Goal: Transaction & Acquisition: Obtain resource

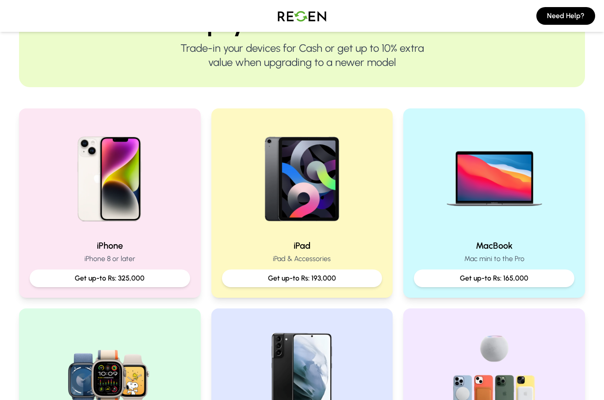
scroll to position [118, 0]
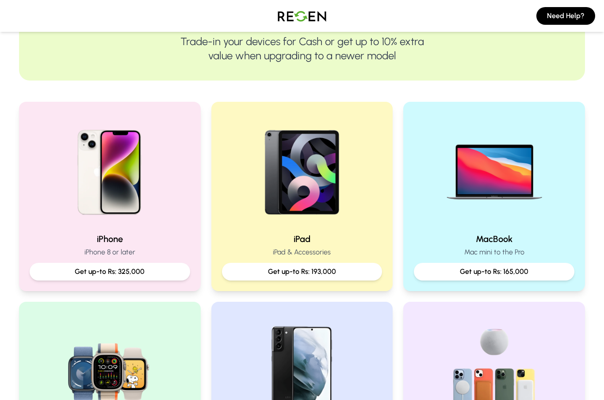
click at [300, 239] on h2 "iPad" at bounding box center [302, 239] width 161 height 12
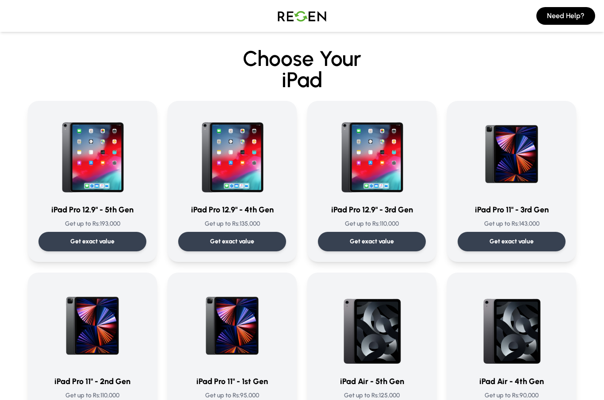
click at [75, 195] on img at bounding box center [92, 153] width 85 height 85
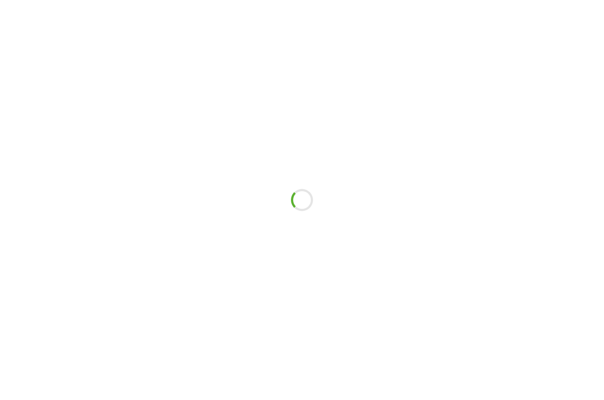
scroll to position [35, 0]
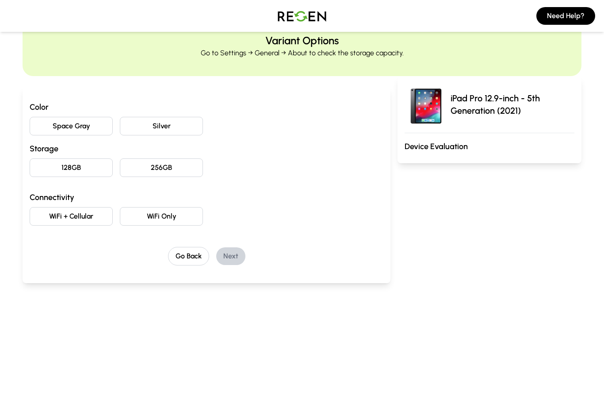
click at [54, 127] on button "Space Gray" at bounding box center [71, 126] width 83 height 19
click at [140, 170] on button "256GB" at bounding box center [161, 167] width 83 height 19
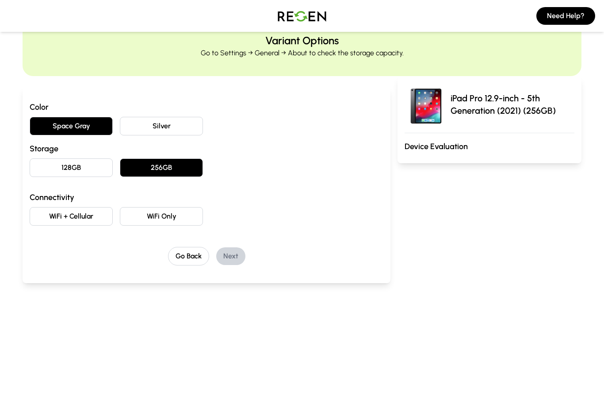
click at [84, 212] on button "WiFi + Cellular" at bounding box center [71, 216] width 83 height 19
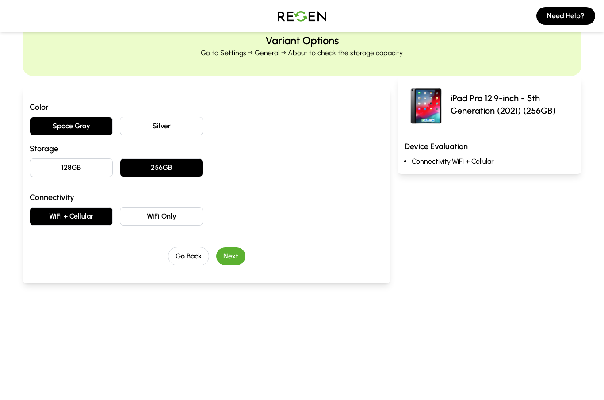
click at [230, 261] on button "Next" at bounding box center [230, 256] width 29 height 18
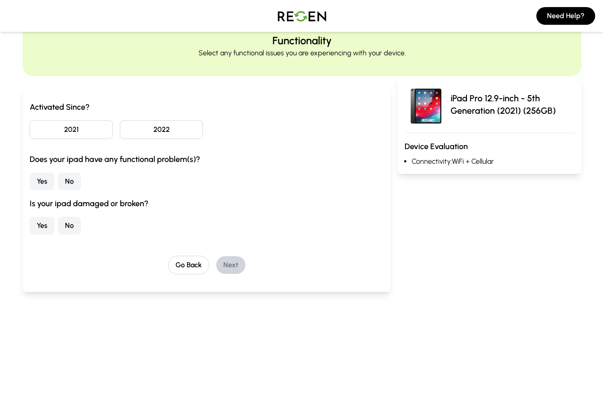
click at [49, 130] on button "2021" at bounding box center [71, 129] width 83 height 19
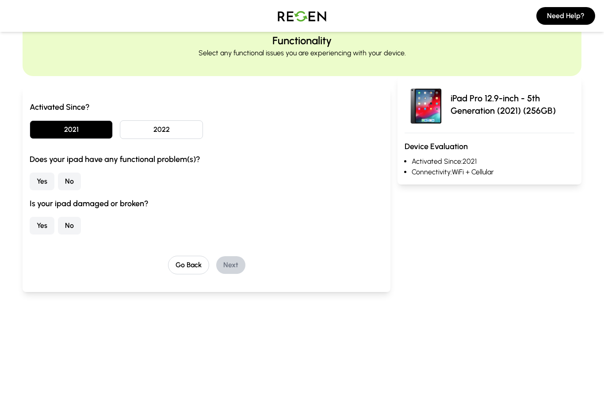
click at [42, 184] on button "Yes" at bounding box center [42, 182] width 25 height 18
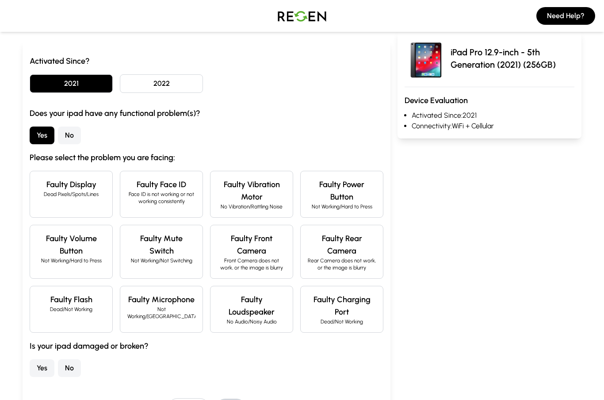
scroll to position [92, 0]
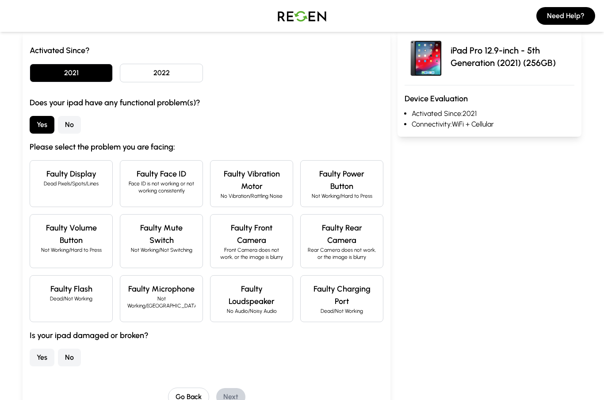
click at [68, 131] on button "No" at bounding box center [69, 125] width 23 height 18
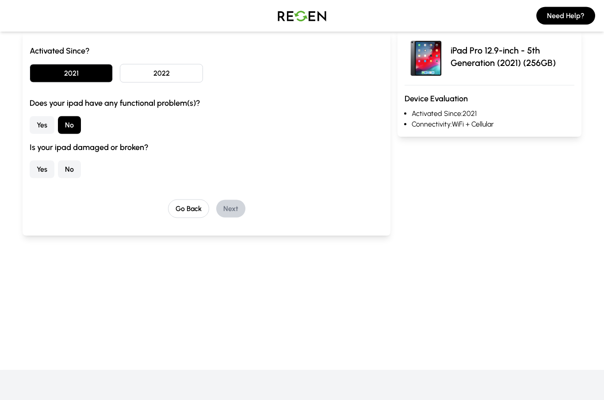
scroll to position [80, 0]
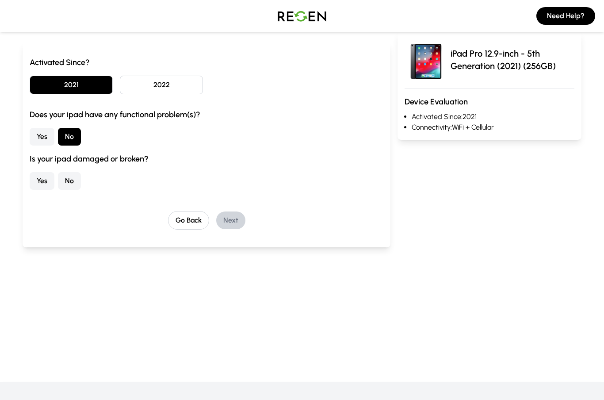
click at [37, 176] on button "Yes" at bounding box center [42, 181] width 25 height 18
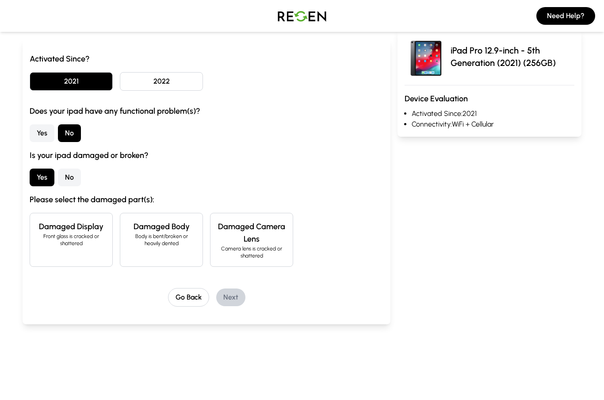
scroll to position [84, 0]
click at [73, 180] on button "No" at bounding box center [69, 177] width 23 height 18
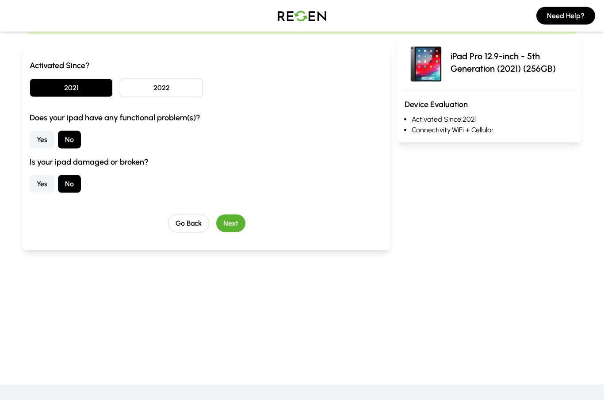
click at [234, 228] on button "Next" at bounding box center [230, 224] width 29 height 18
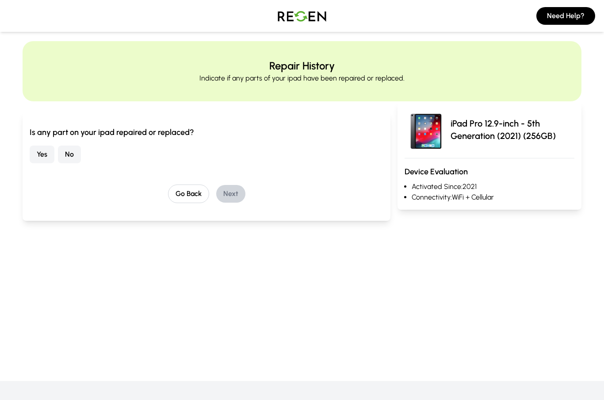
scroll to position [0, 0]
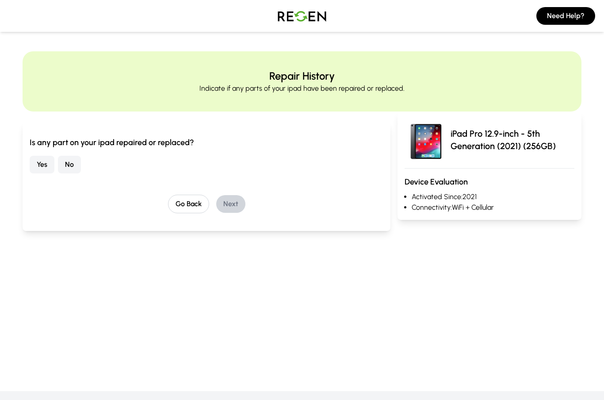
click at [41, 166] on button "Yes" at bounding box center [42, 165] width 25 height 18
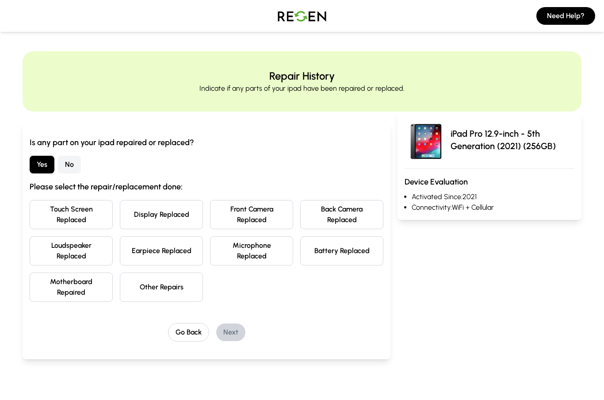
click at [60, 290] on button "Motherboard Repaired" at bounding box center [71, 286] width 83 height 29
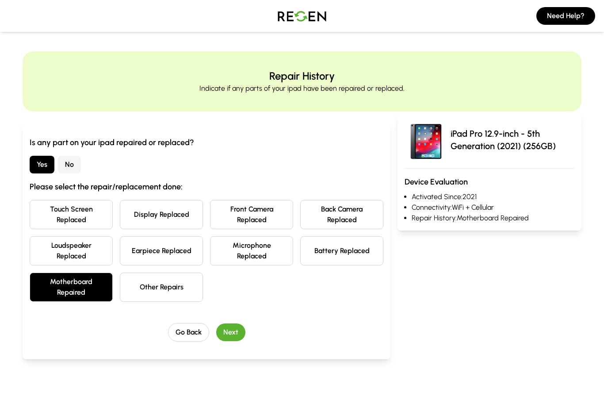
click at [234, 337] on button "Next" at bounding box center [230, 332] width 29 height 18
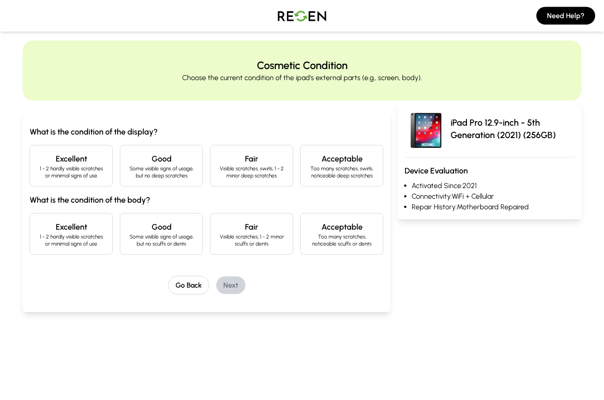
scroll to position [11, 0]
click at [56, 163] on h4 "Excellent" at bounding box center [71, 158] width 68 height 12
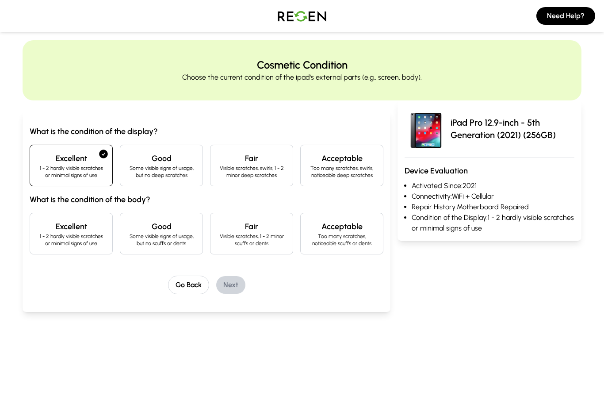
click at [45, 230] on h4 "Excellent" at bounding box center [71, 226] width 68 height 12
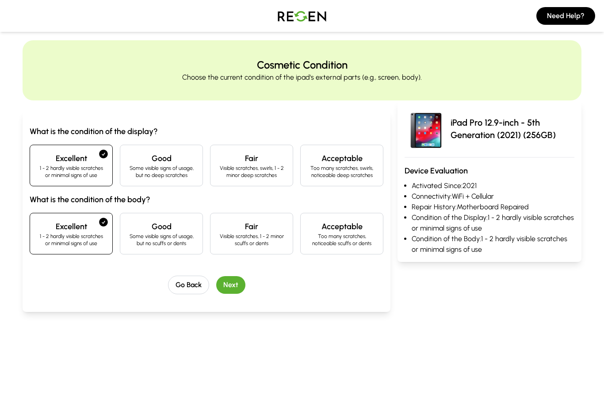
click at [137, 223] on h4 "Good" at bounding box center [161, 226] width 68 height 12
click at [229, 284] on button "Next" at bounding box center [230, 285] width 29 height 18
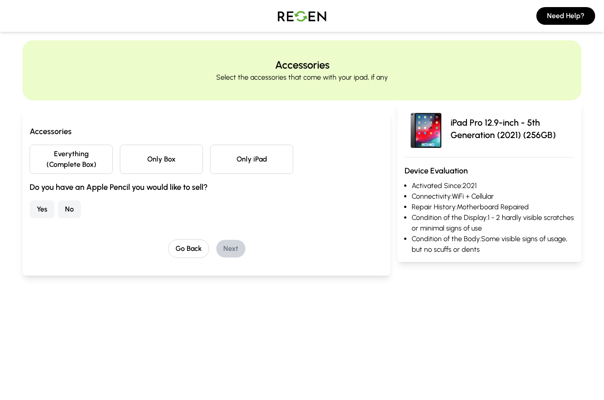
click at [250, 164] on button "Only iPad" at bounding box center [251, 159] width 83 height 29
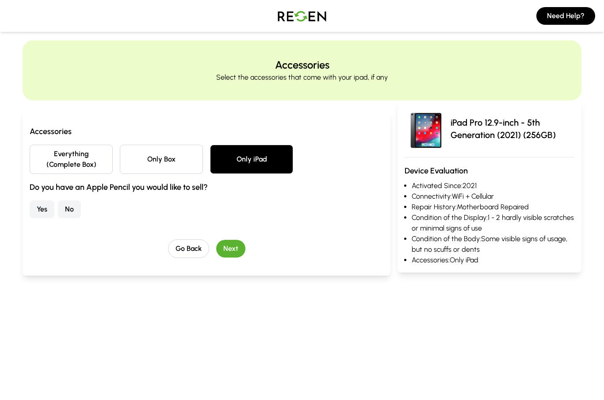
click at [68, 207] on button "No" at bounding box center [69, 209] width 23 height 18
click at [232, 249] on button "Next" at bounding box center [230, 249] width 29 height 18
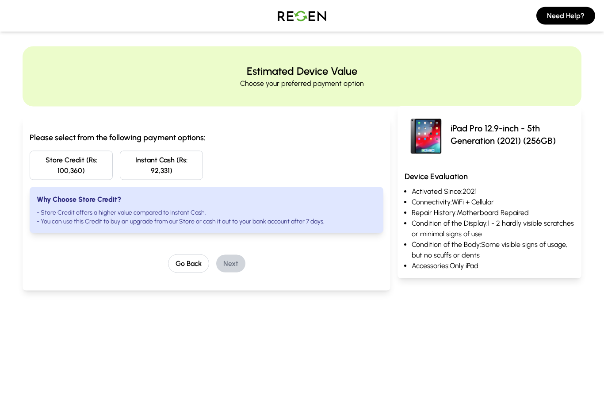
scroll to position [0, 0]
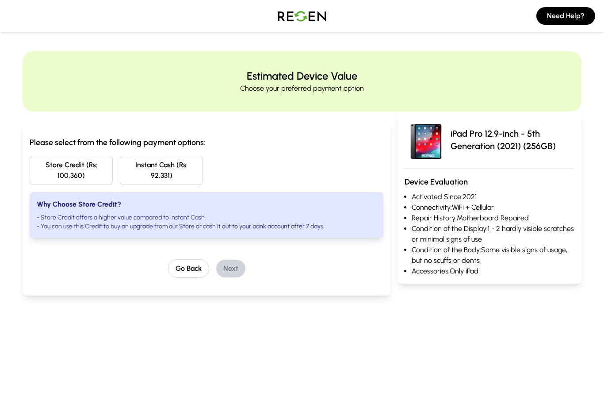
click at [192, 272] on button "Go Back" at bounding box center [188, 268] width 41 height 19
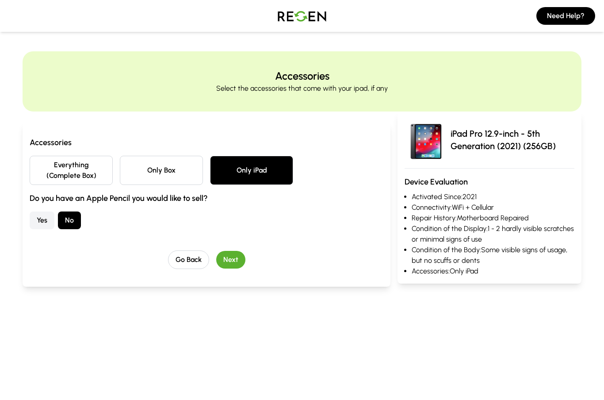
click at [184, 265] on button "Go Back" at bounding box center [188, 259] width 41 height 19
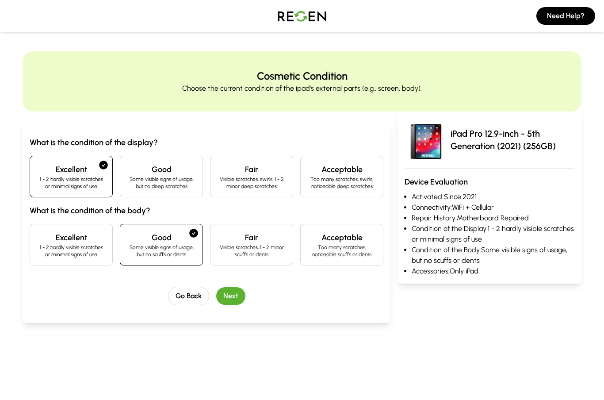
click at [187, 292] on button "Go Back" at bounding box center [188, 296] width 41 height 19
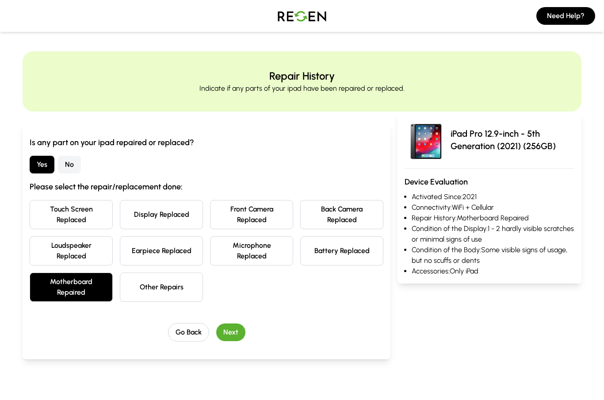
click at [153, 285] on button "Other Repairs" at bounding box center [161, 286] width 83 height 29
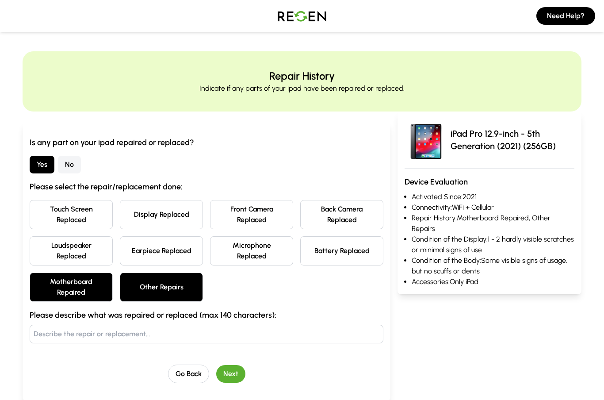
click at [90, 288] on button "Motherboard Repaired" at bounding box center [71, 286] width 83 height 29
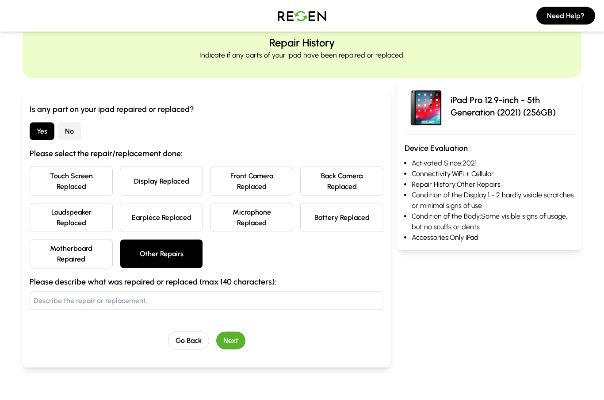
scroll to position [33, 0]
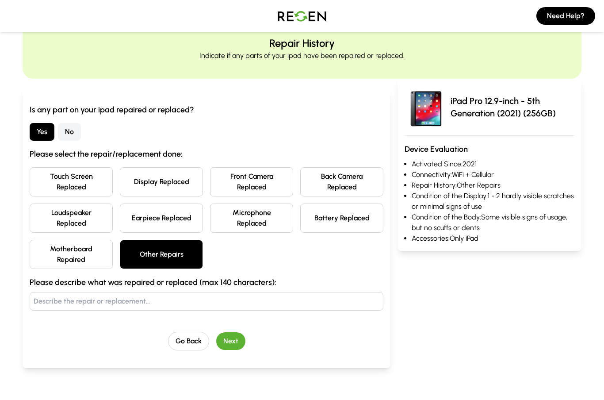
click at [97, 301] on input "text" at bounding box center [207, 301] width 354 height 19
type input "Back color is changed"
click at [227, 344] on button "Next" at bounding box center [230, 341] width 29 height 18
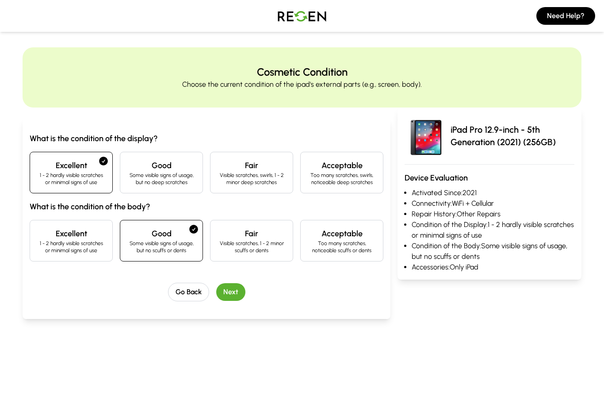
scroll to position [0, 0]
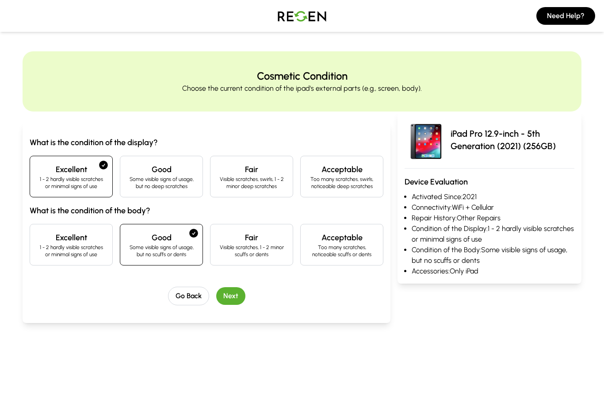
click at [236, 300] on button "Next" at bounding box center [230, 296] width 29 height 18
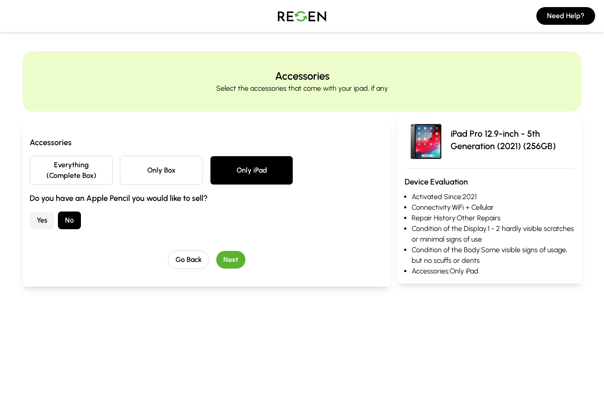
click at [233, 262] on button "Next" at bounding box center [230, 260] width 29 height 18
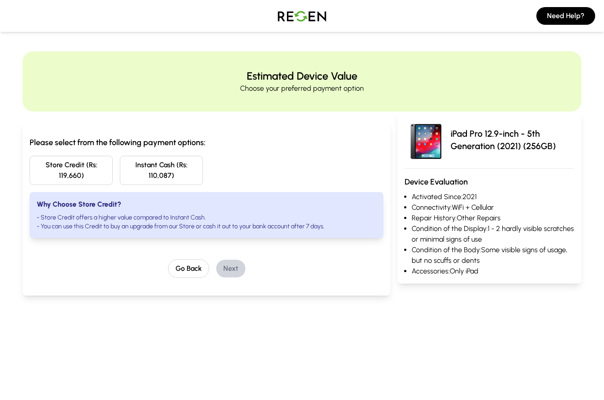
click at [188, 274] on button "Go Back" at bounding box center [188, 268] width 41 height 19
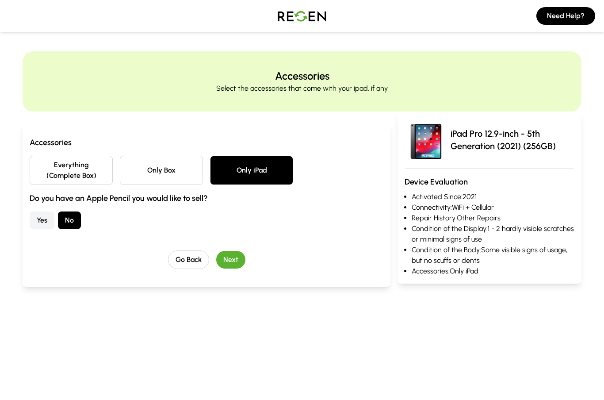
click at [181, 260] on button "Go Back" at bounding box center [188, 259] width 41 height 19
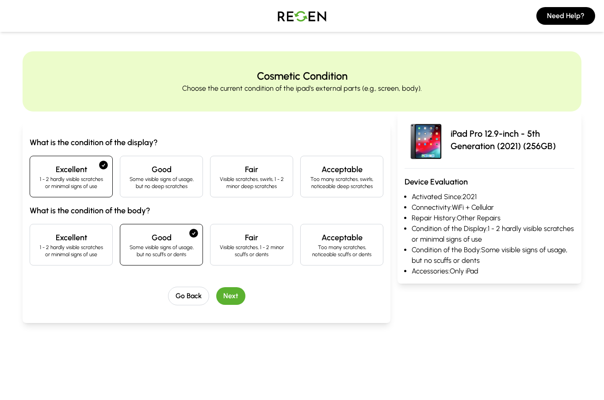
click at [70, 253] on p "1 - 2 hardly visible scratches or minimal signs of use" at bounding box center [71, 251] width 68 height 14
click at [234, 294] on button "Next" at bounding box center [230, 296] width 29 height 18
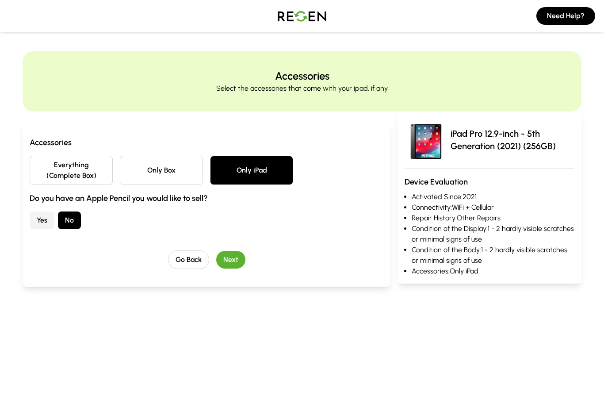
click at [232, 260] on button "Next" at bounding box center [230, 260] width 29 height 18
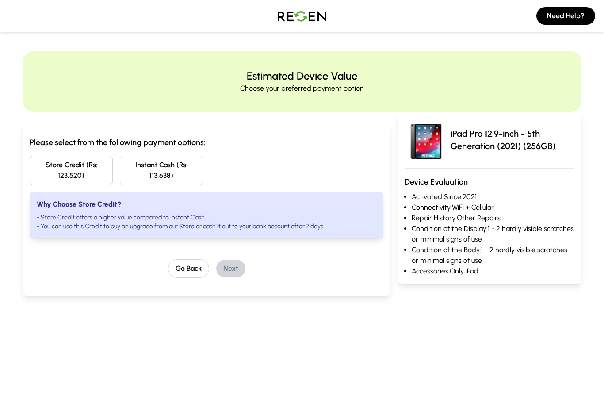
click at [188, 265] on button "Go Back" at bounding box center [188, 268] width 41 height 19
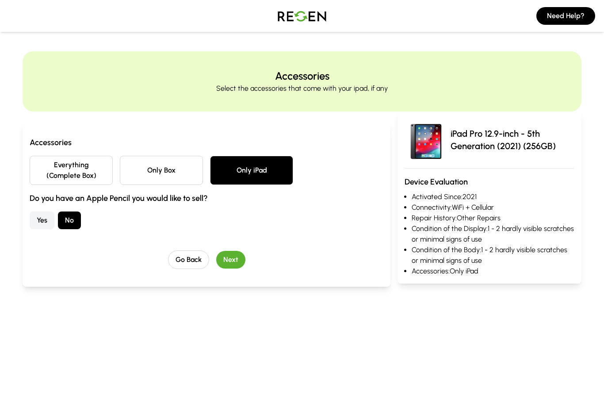
click at [184, 264] on button "Go Back" at bounding box center [188, 259] width 41 height 19
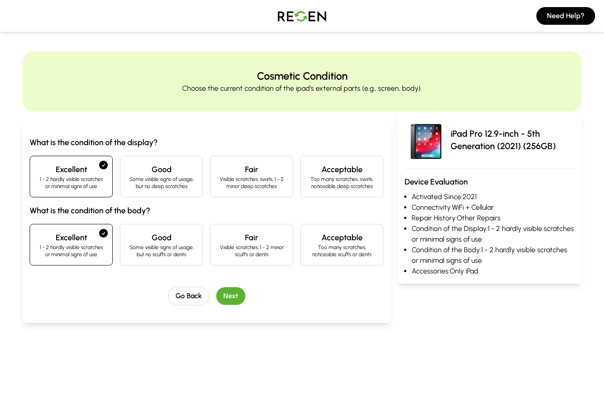
click at [64, 246] on p "1 - 2 hardly visible scratches or minimal signs of use" at bounding box center [71, 251] width 68 height 14
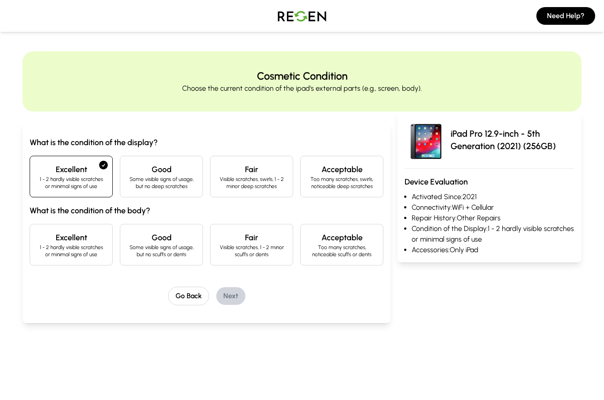
click at [150, 246] on p "Some visible signs of usage, but no scuffs or dents" at bounding box center [161, 251] width 68 height 14
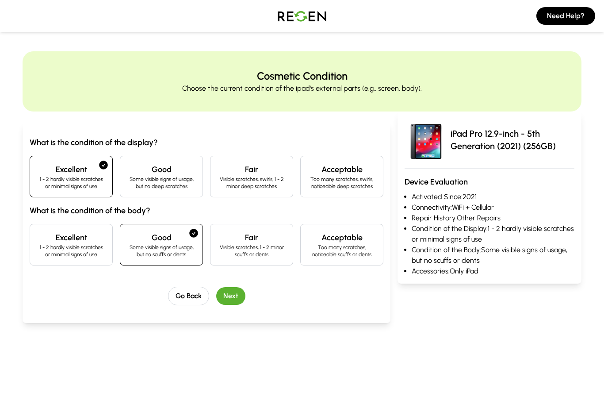
click at [189, 298] on button "Go Back" at bounding box center [188, 296] width 41 height 19
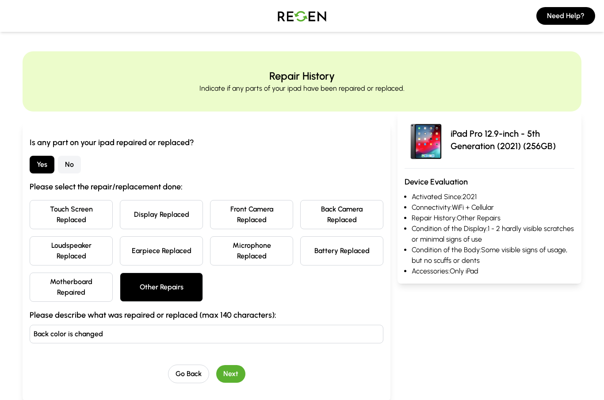
click at [58, 290] on button "Motherboard Repaired" at bounding box center [71, 286] width 83 height 29
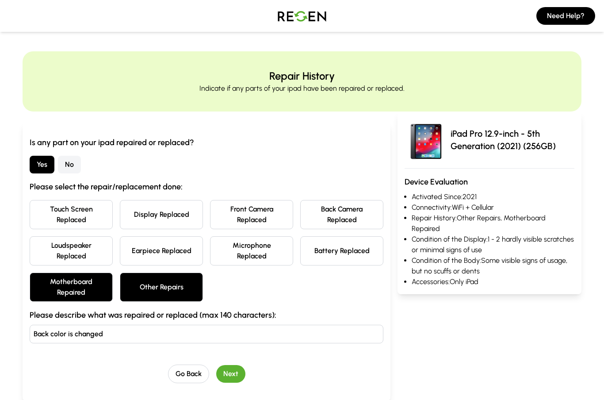
click at [231, 376] on button "Next" at bounding box center [230, 374] width 29 height 18
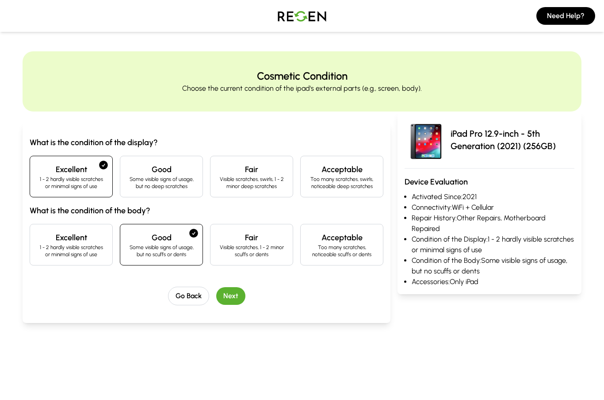
click at [236, 292] on button "Next" at bounding box center [230, 296] width 29 height 18
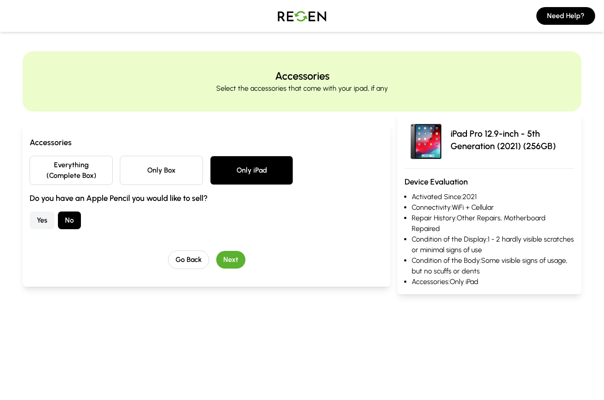
click at [229, 262] on button "Next" at bounding box center [230, 260] width 29 height 18
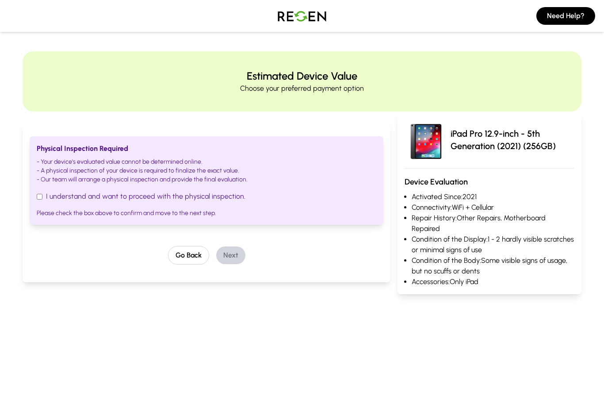
click at [42, 195] on input "I understand and want to proceed with the physical inspection." at bounding box center [40, 197] width 6 height 6
checkbox input "true"
click at [233, 257] on button "Next" at bounding box center [230, 255] width 29 height 18
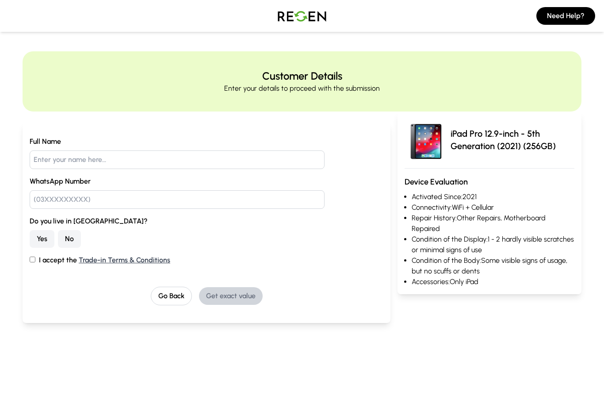
click at [163, 297] on button "Go Back" at bounding box center [171, 296] width 41 height 19
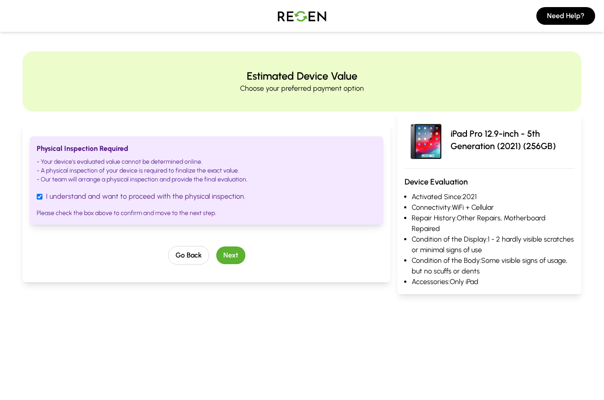
click at [180, 260] on button "Go Back" at bounding box center [188, 255] width 41 height 19
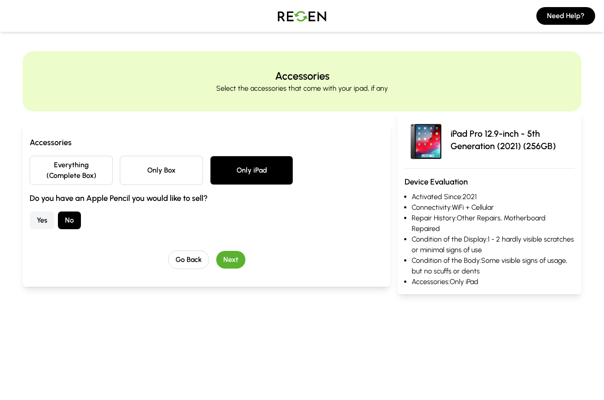
click at [180, 261] on button "Go Back" at bounding box center [188, 259] width 41 height 19
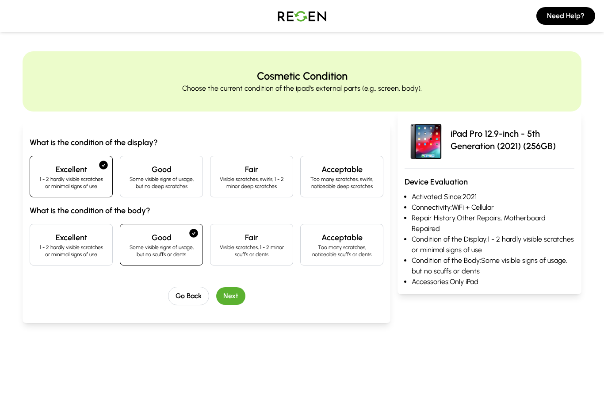
click at [192, 299] on button "Go Back" at bounding box center [188, 296] width 41 height 19
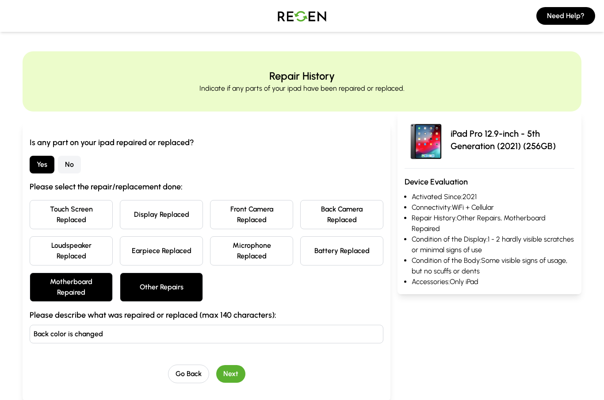
click at [182, 373] on button "Go Back" at bounding box center [188, 373] width 41 height 19
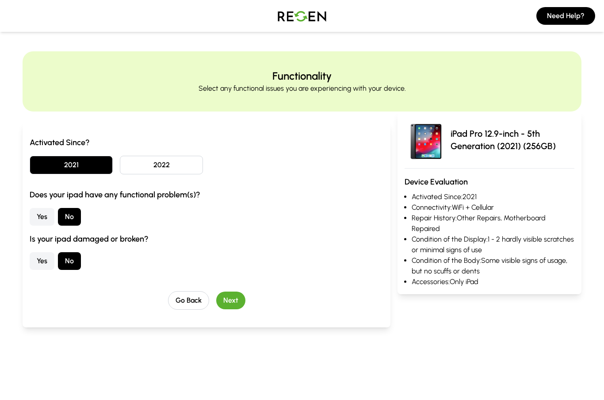
click at [177, 301] on button "Go Back" at bounding box center [188, 300] width 41 height 19
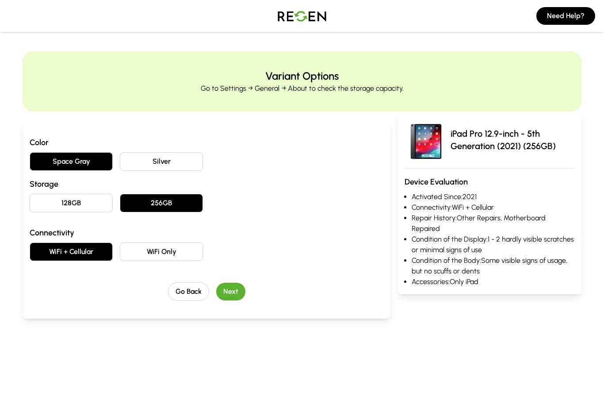
click at [179, 293] on button "Go Back" at bounding box center [188, 291] width 41 height 19
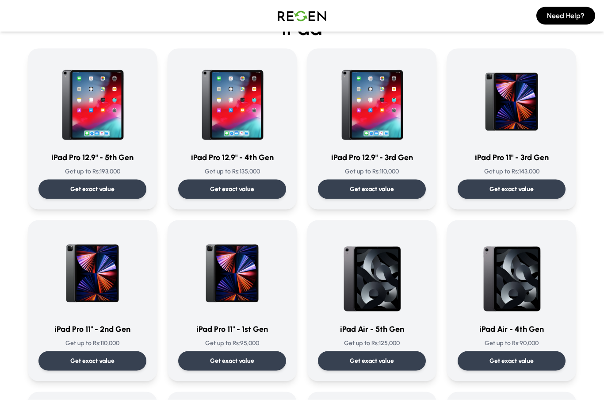
scroll to position [33, 0]
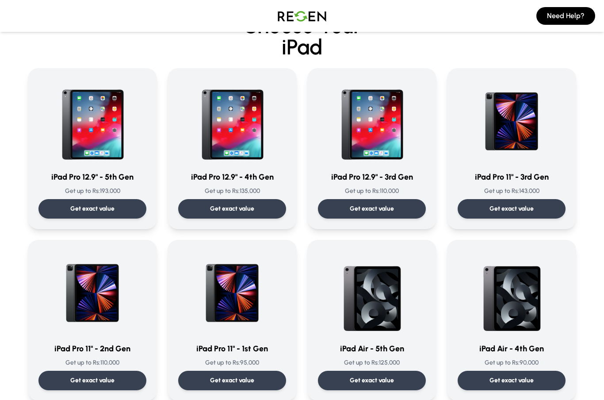
click at [217, 156] on img at bounding box center [232, 121] width 85 height 85
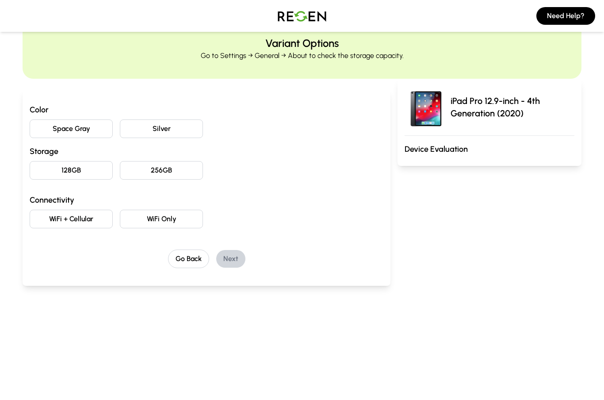
click at [52, 125] on button "Space Gray" at bounding box center [71, 128] width 83 height 19
click at [66, 176] on button "128GB" at bounding box center [71, 170] width 83 height 19
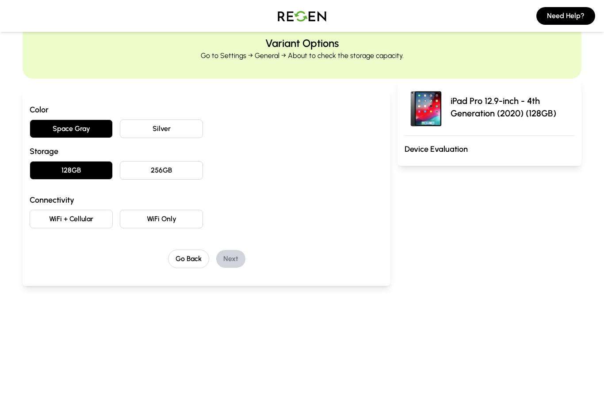
click at [139, 219] on button "WiFi Only" at bounding box center [161, 219] width 83 height 19
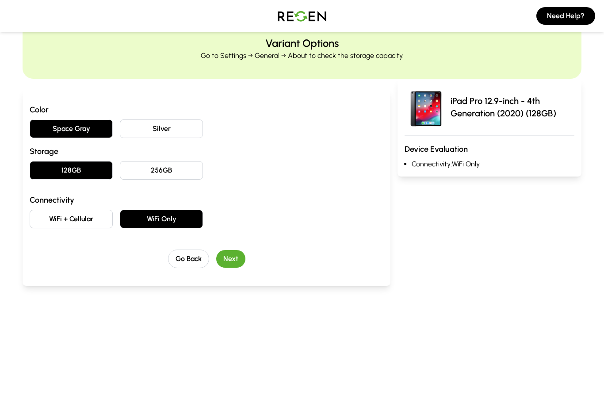
click at [235, 251] on button "Next" at bounding box center [230, 259] width 29 height 18
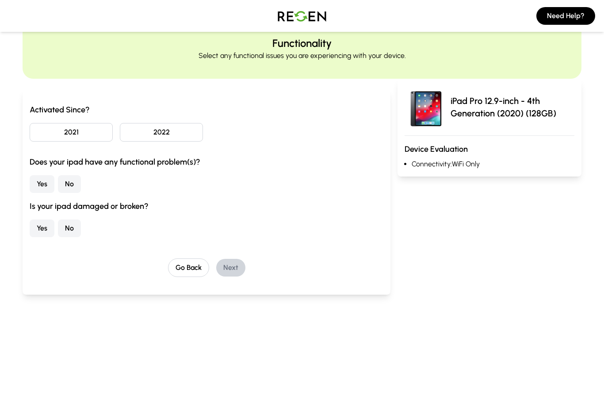
click at [45, 131] on button "2021" at bounding box center [71, 132] width 83 height 19
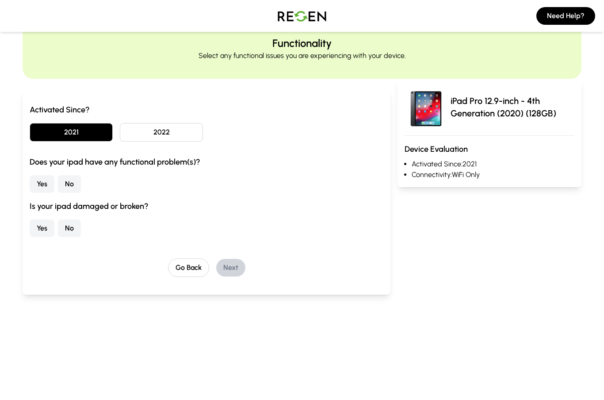
click at [73, 185] on button "No" at bounding box center [69, 184] width 23 height 18
click at [67, 226] on button "No" at bounding box center [69, 228] width 23 height 18
click at [228, 261] on button "Next" at bounding box center [230, 268] width 29 height 18
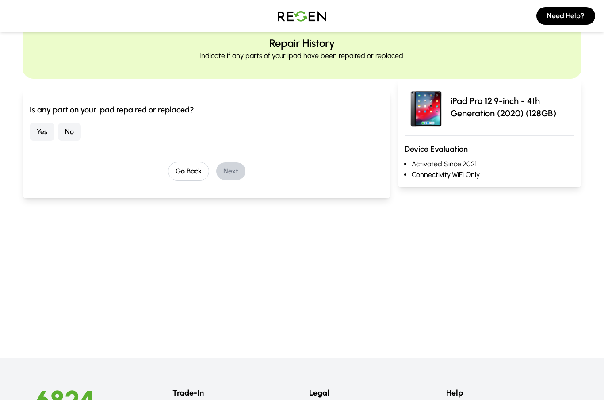
click at [68, 131] on button "No" at bounding box center [69, 132] width 23 height 18
click at [227, 171] on button "Next" at bounding box center [230, 171] width 29 height 18
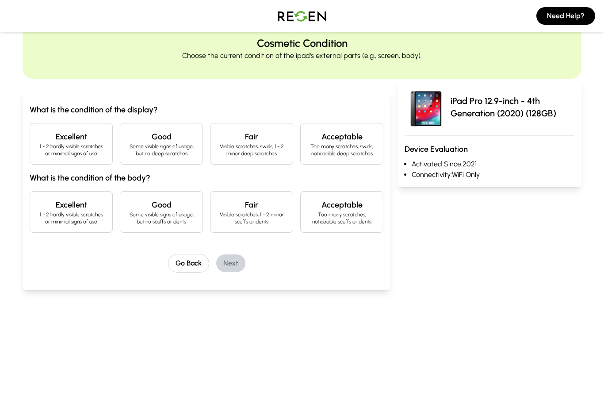
click at [59, 135] on h4 "Excellent" at bounding box center [71, 136] width 68 height 12
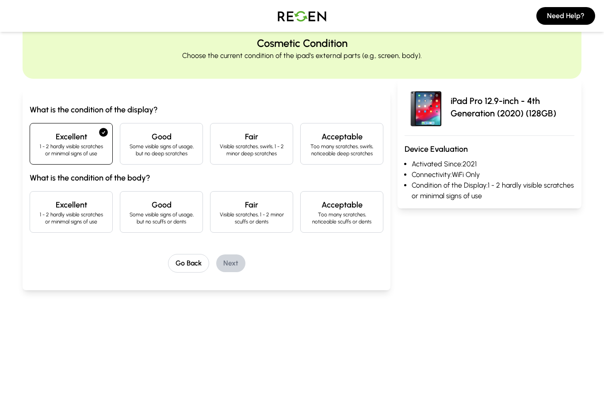
click at [65, 204] on h4 "Excellent" at bounding box center [71, 205] width 68 height 12
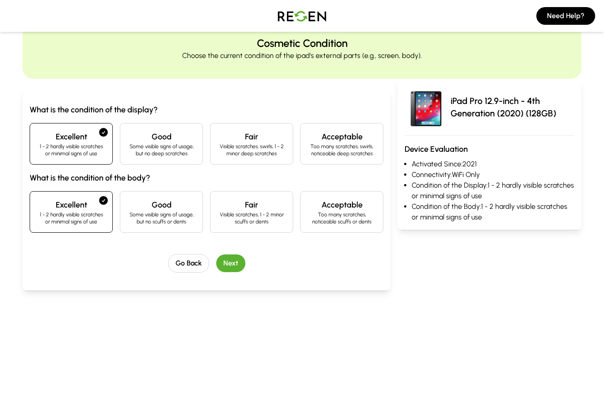
click at [229, 261] on button "Next" at bounding box center [230, 263] width 29 height 18
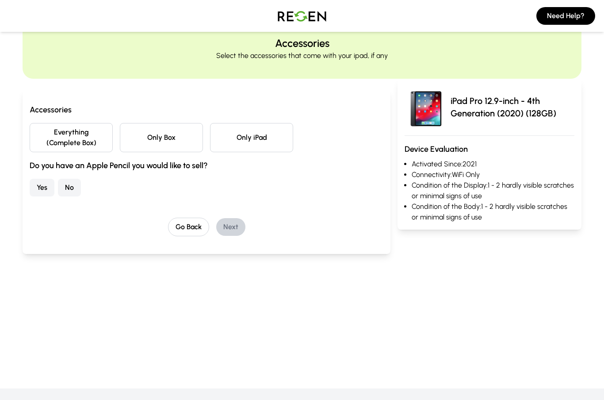
click at [167, 138] on button "Only Box" at bounding box center [161, 137] width 83 height 29
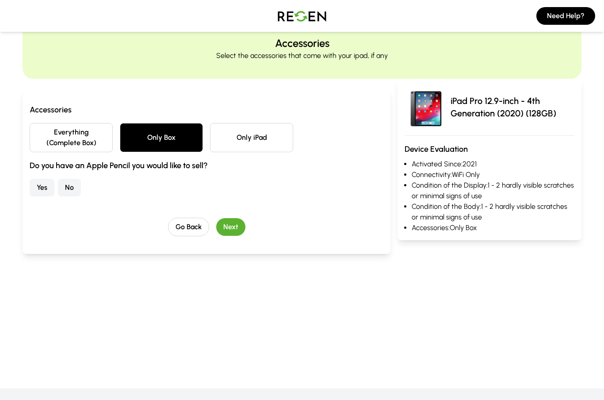
click at [238, 231] on button "Next" at bounding box center [230, 227] width 29 height 18
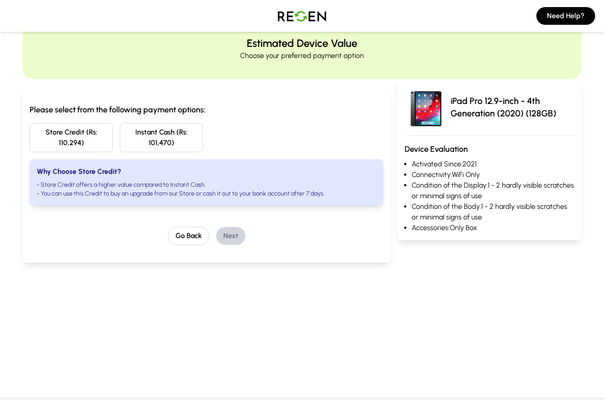
click at [188, 236] on button "Go Back" at bounding box center [188, 235] width 41 height 19
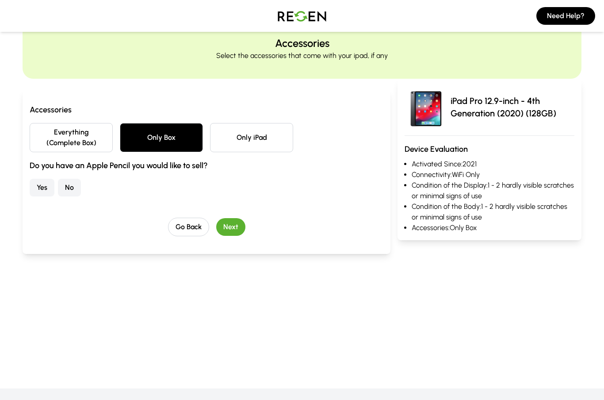
click at [72, 188] on button "No" at bounding box center [69, 188] width 23 height 18
click at [227, 226] on button "Next" at bounding box center [230, 227] width 29 height 18
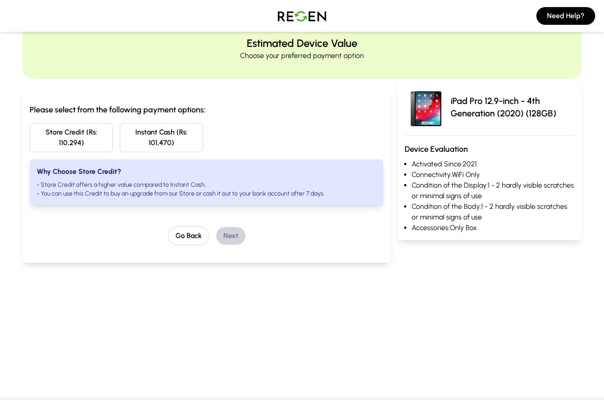
click at [187, 238] on button "Go Back" at bounding box center [188, 235] width 41 height 19
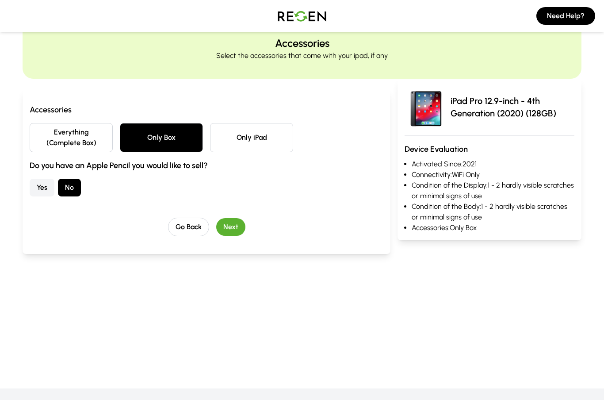
click at [184, 229] on button "Go Back" at bounding box center [188, 227] width 41 height 19
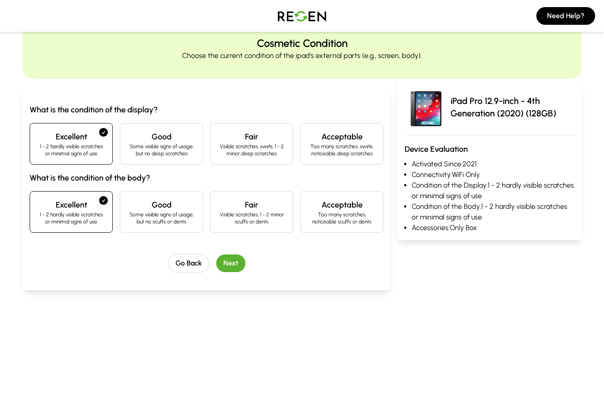
click at [189, 259] on button "Go Back" at bounding box center [188, 263] width 41 height 19
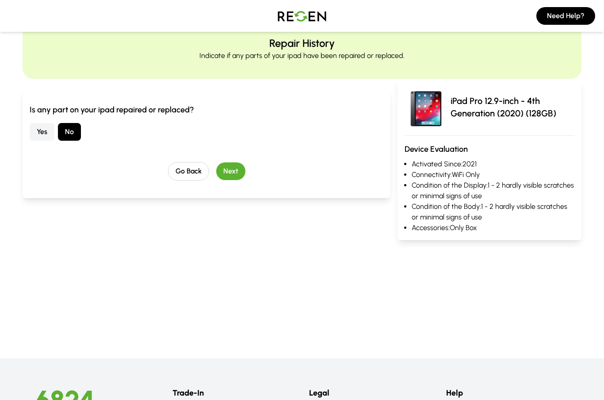
click at [186, 169] on button "Go Back" at bounding box center [188, 171] width 41 height 19
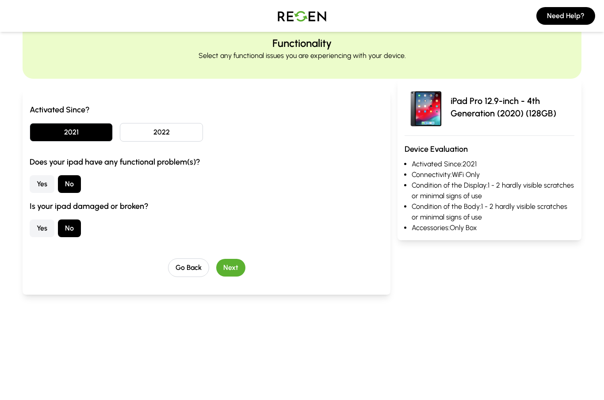
click at [192, 253] on div "Activated Since? 2021 2022 Does your ipad have any functional problem(s)? Yes N…" at bounding box center [207, 190] width 354 height 173
click at [191, 265] on button "Go Back" at bounding box center [188, 267] width 41 height 19
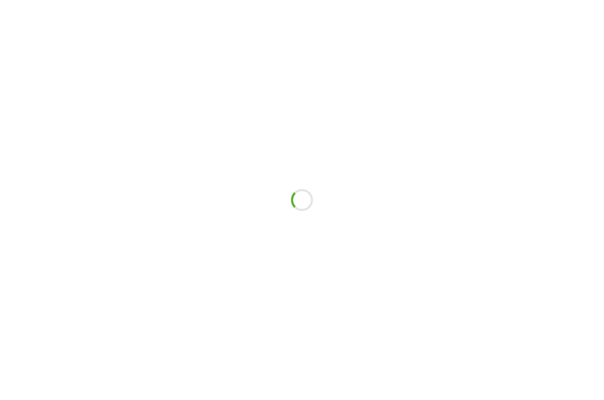
scroll to position [35, 0]
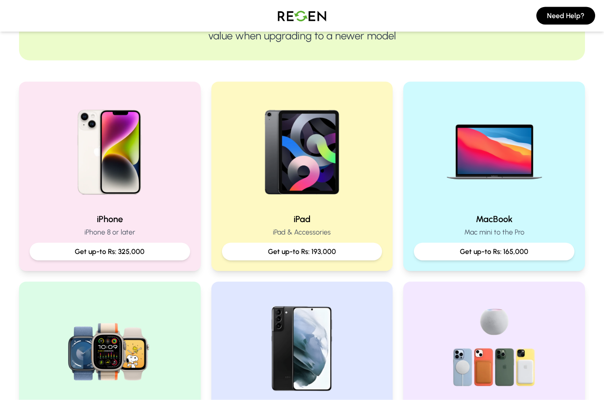
scroll to position [138, 0]
click at [88, 204] on img at bounding box center [109, 148] width 113 height 113
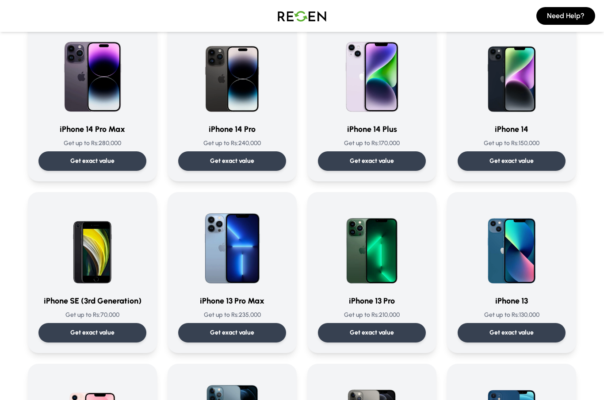
click at [217, 280] on img at bounding box center [232, 245] width 85 height 85
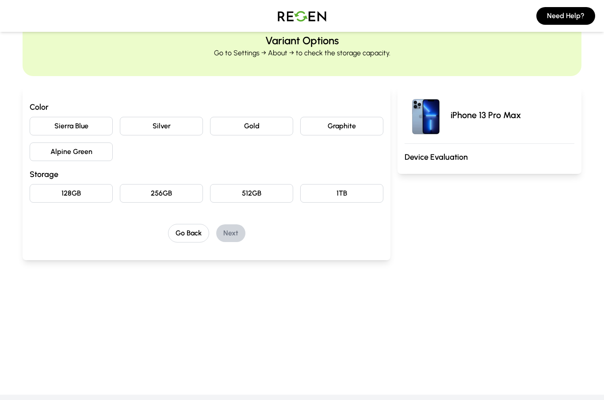
click at [66, 120] on button "Sierra Blue" at bounding box center [71, 126] width 83 height 19
click at [167, 192] on button "256GB" at bounding box center [161, 193] width 83 height 19
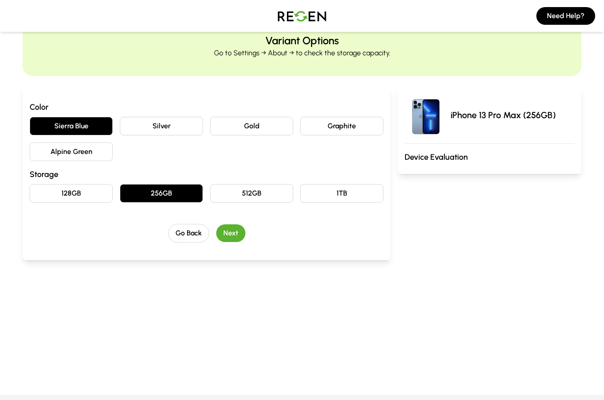
click at [240, 233] on button "Next" at bounding box center [230, 233] width 29 height 18
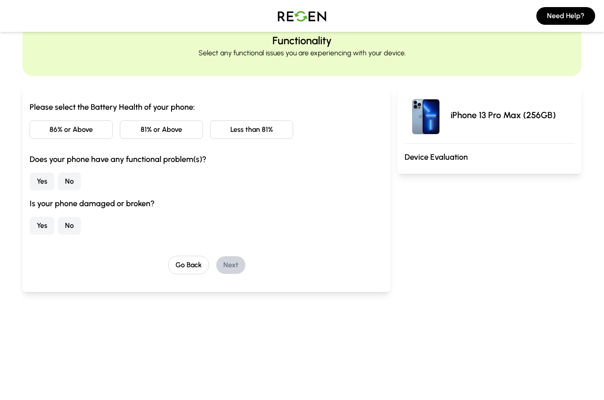
click at [47, 124] on button "86% or Above" at bounding box center [71, 129] width 83 height 19
click at [76, 178] on button "No" at bounding box center [69, 182] width 23 height 18
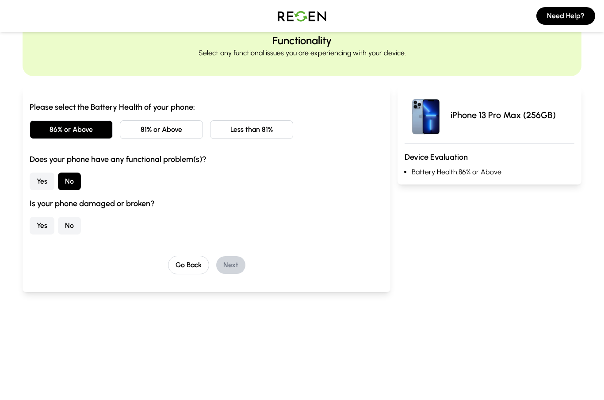
click at [72, 227] on button "No" at bounding box center [69, 226] width 23 height 18
click at [238, 258] on button "Next" at bounding box center [230, 265] width 29 height 18
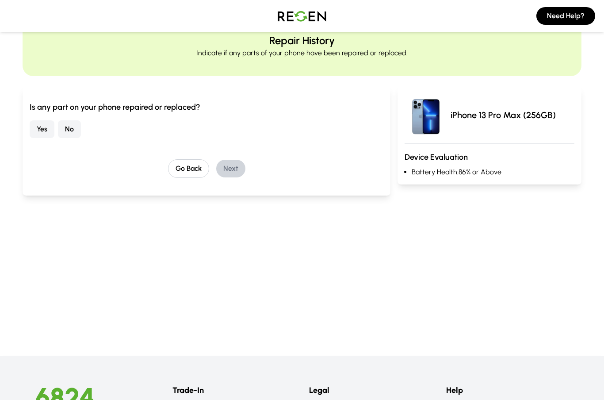
click at [75, 129] on button "No" at bounding box center [69, 129] width 23 height 18
click at [242, 168] on button "Next" at bounding box center [230, 169] width 29 height 18
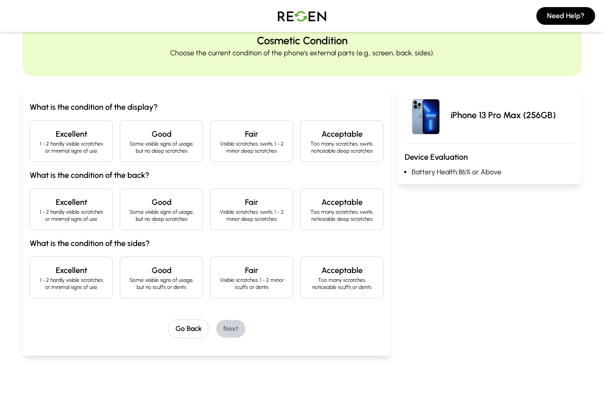
click at [56, 134] on h4 "Excellent" at bounding box center [71, 134] width 68 height 12
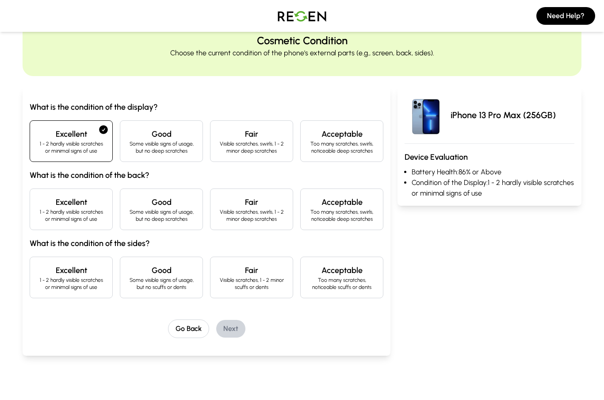
click at [53, 216] on p "1 - 2 hardly visible scratches or minimal signs of use" at bounding box center [71, 215] width 68 height 14
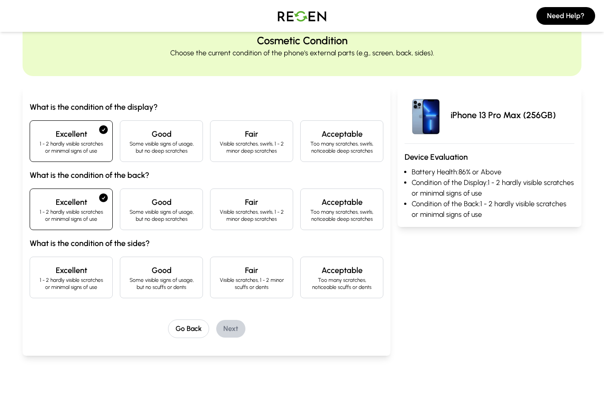
click at [40, 277] on p "1 - 2 hardly visible scratches or minimal signs of use" at bounding box center [71, 283] width 68 height 14
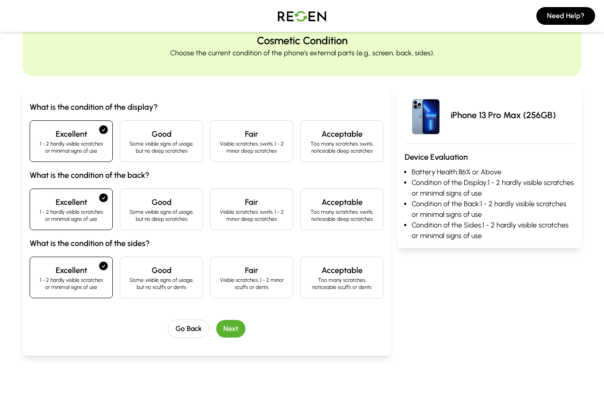
click at [239, 329] on button "Next" at bounding box center [230, 329] width 29 height 18
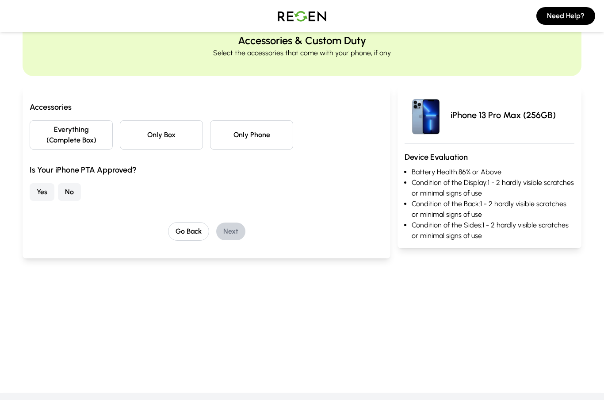
click at [194, 229] on button "Go Back" at bounding box center [188, 231] width 41 height 19
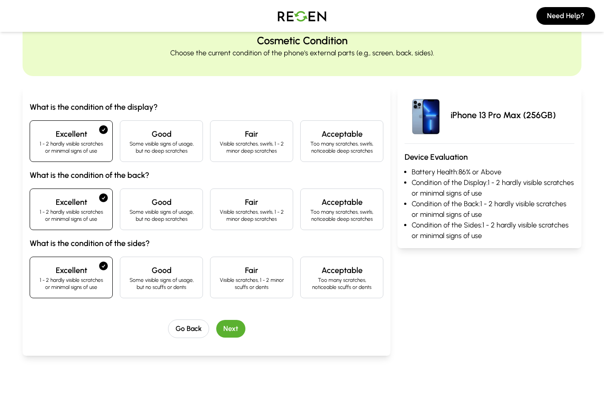
click at [231, 330] on button "Next" at bounding box center [230, 329] width 29 height 18
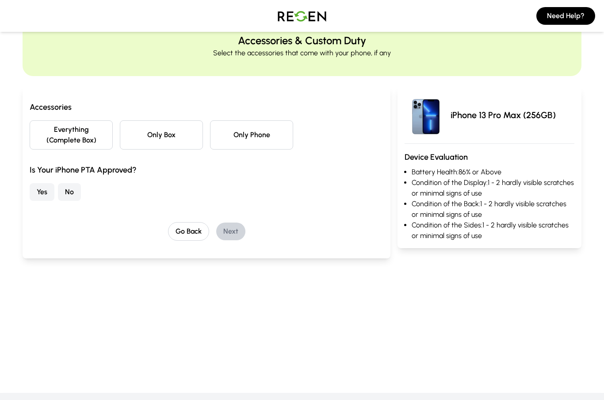
click at [235, 136] on button "Only Phone" at bounding box center [251, 134] width 83 height 29
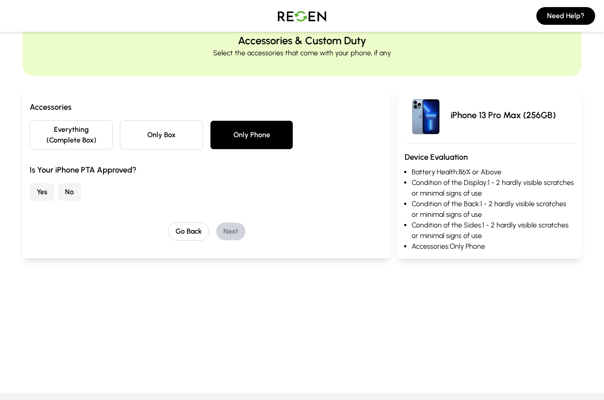
click at [77, 192] on button "No" at bounding box center [69, 192] width 23 height 18
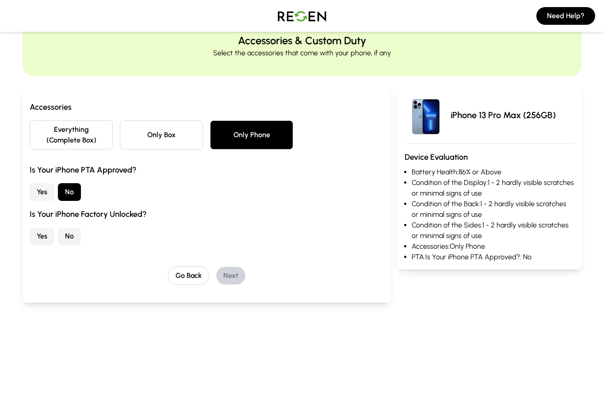
click at [70, 237] on button "No" at bounding box center [69, 236] width 23 height 18
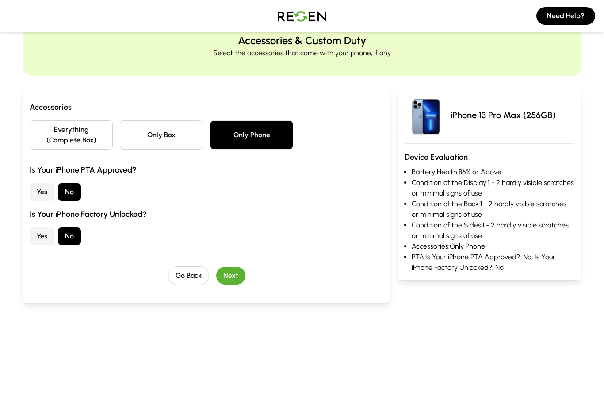
click at [236, 278] on button "Next" at bounding box center [230, 276] width 29 height 18
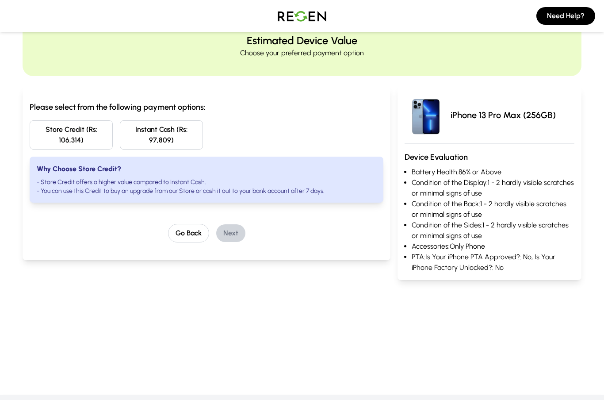
click at [188, 236] on button "Go Back" at bounding box center [188, 233] width 41 height 19
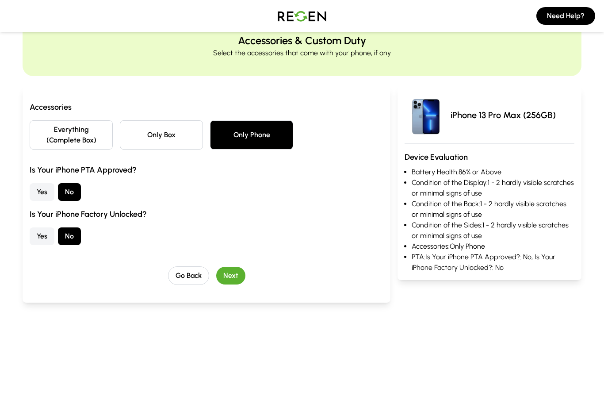
click at [182, 280] on button "Go Back" at bounding box center [188, 275] width 41 height 19
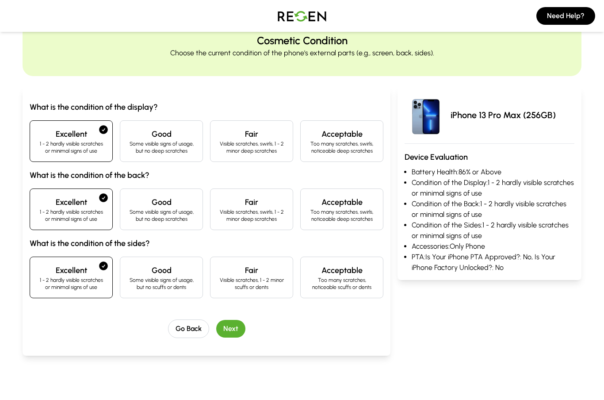
click at [185, 335] on button "Go Back" at bounding box center [188, 328] width 41 height 19
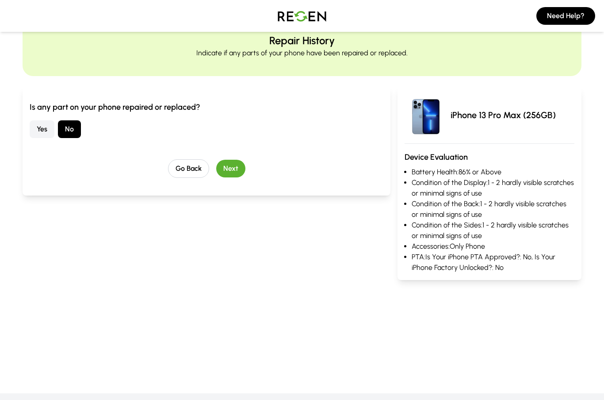
click at [176, 163] on button "Go Back" at bounding box center [188, 168] width 41 height 19
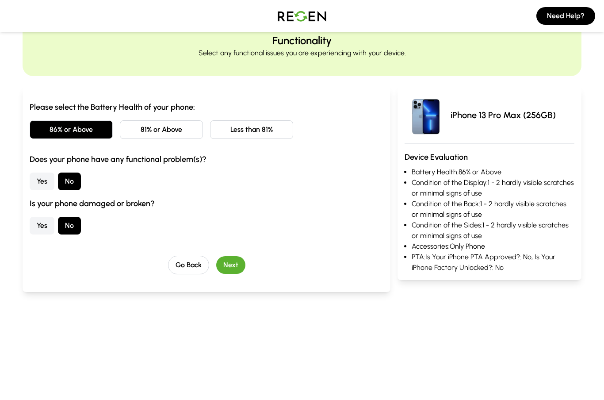
click at [183, 265] on button "Go Back" at bounding box center [188, 265] width 41 height 19
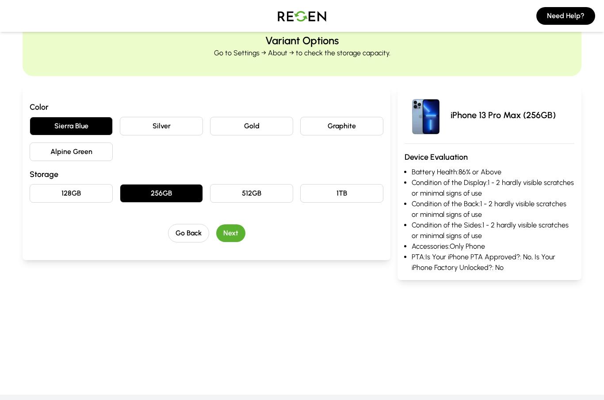
click at [180, 233] on button "Go Back" at bounding box center [188, 233] width 41 height 19
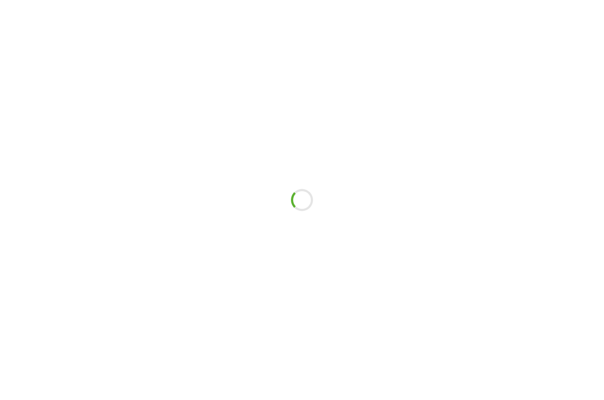
scroll to position [35, 0]
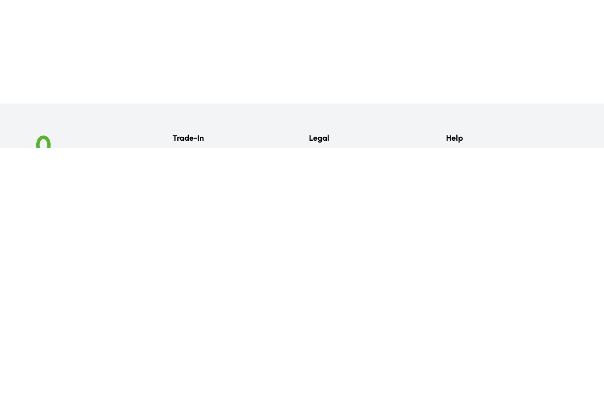
scroll to position [288, 0]
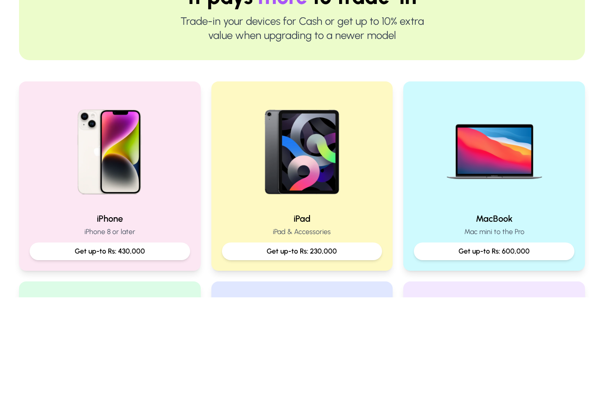
scroll to position [138, 0]
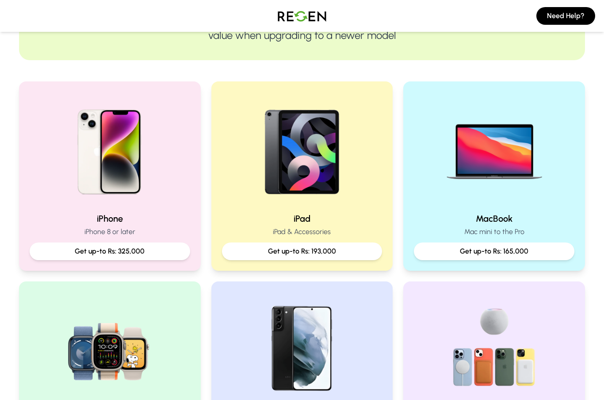
click at [264, 205] on img at bounding box center [302, 148] width 113 height 113
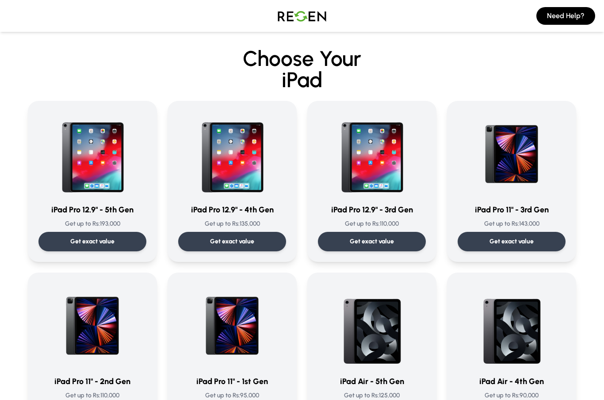
click at [76, 162] on img at bounding box center [92, 153] width 85 height 85
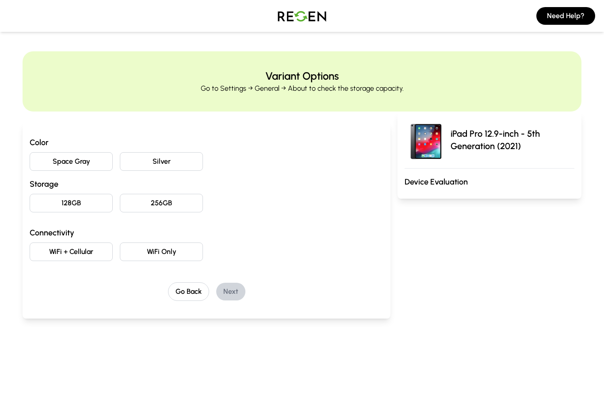
click at [58, 164] on button "Space Gray" at bounding box center [71, 161] width 83 height 19
click at [86, 201] on button "128GB" at bounding box center [71, 203] width 83 height 19
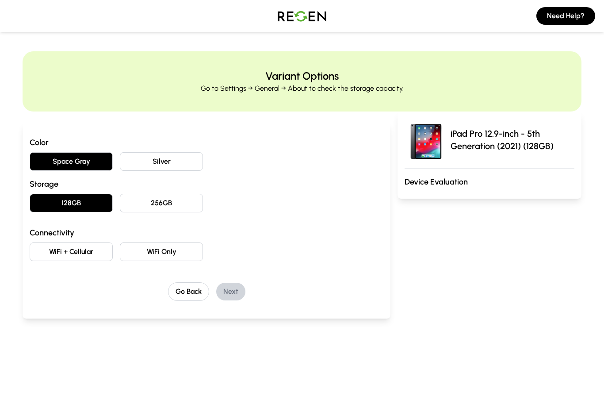
click at [151, 247] on button "WiFi Only" at bounding box center [161, 251] width 83 height 19
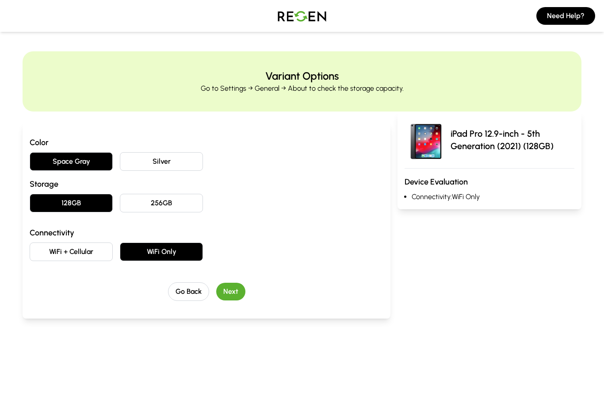
click at [234, 294] on button "Next" at bounding box center [230, 292] width 29 height 18
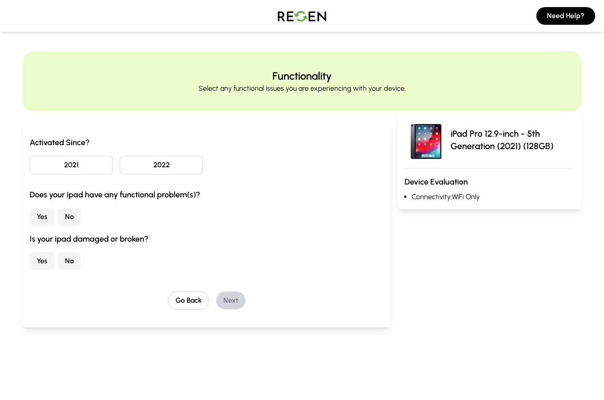
click at [158, 161] on button "2022" at bounding box center [161, 165] width 83 height 19
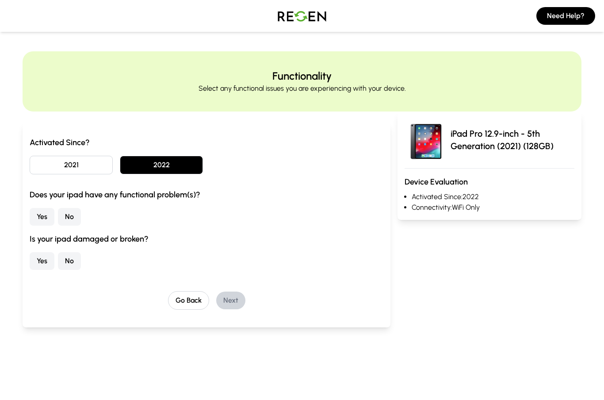
click at [53, 161] on button "2021" at bounding box center [71, 165] width 83 height 19
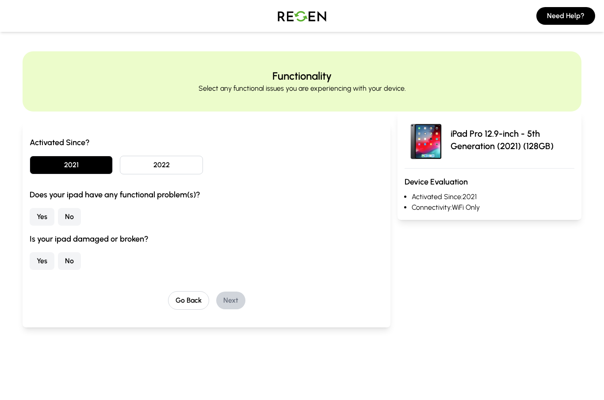
click at [156, 163] on button "2022" at bounding box center [161, 165] width 83 height 19
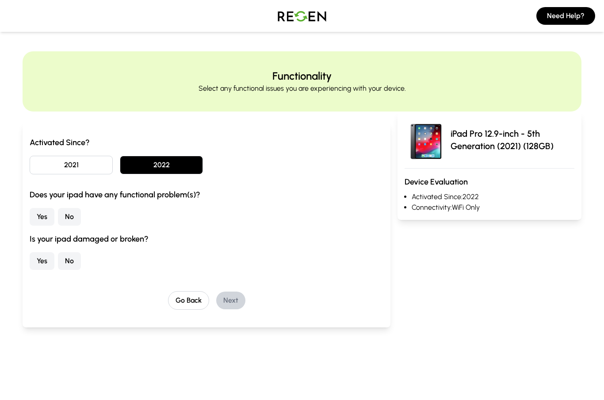
click at [67, 216] on button "No" at bounding box center [69, 217] width 23 height 18
click at [74, 258] on button "No" at bounding box center [69, 261] width 23 height 18
click at [234, 295] on button "Next" at bounding box center [230, 301] width 29 height 18
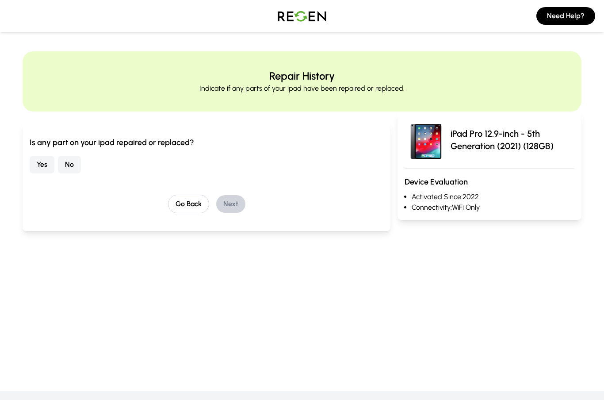
click at [71, 163] on button "No" at bounding box center [69, 165] width 23 height 18
click at [238, 207] on button "Next" at bounding box center [230, 204] width 29 height 18
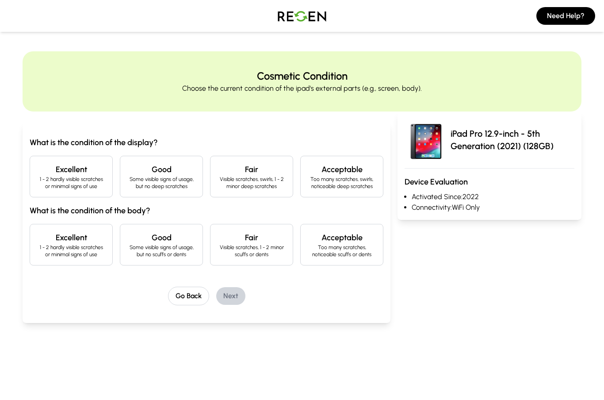
click at [52, 172] on h4 "Excellent" at bounding box center [71, 169] width 68 height 12
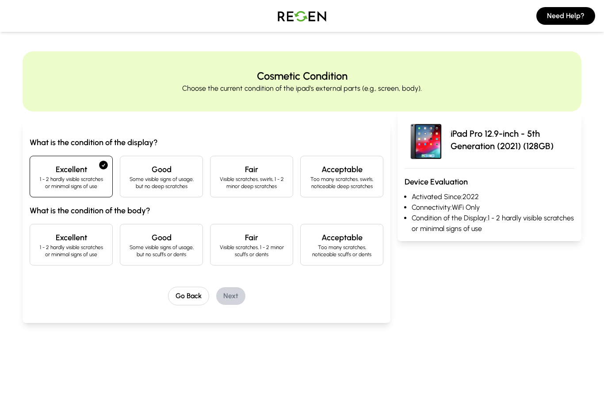
click at [59, 244] on p "1 - 2 hardly visible scratches or minimal signs of use" at bounding box center [71, 251] width 68 height 14
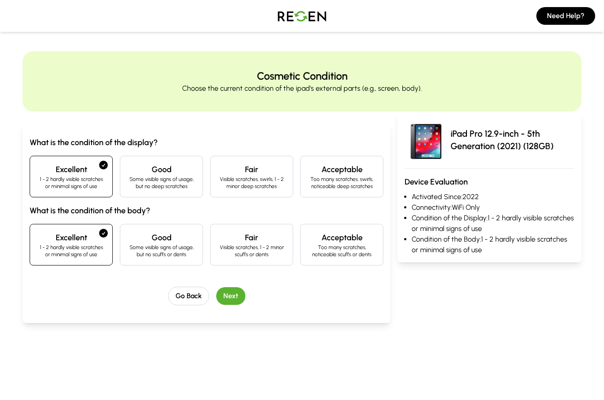
click at [235, 301] on button "Next" at bounding box center [230, 296] width 29 height 18
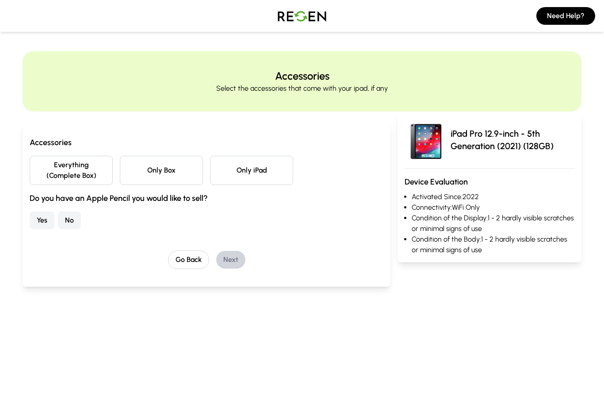
click at [265, 166] on button "Only iPad" at bounding box center [251, 170] width 83 height 29
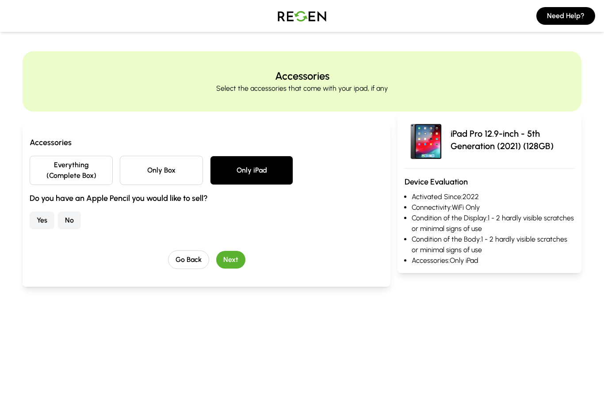
click at [72, 217] on button "No" at bounding box center [69, 220] width 23 height 18
click at [230, 259] on button "Next" at bounding box center [230, 260] width 29 height 18
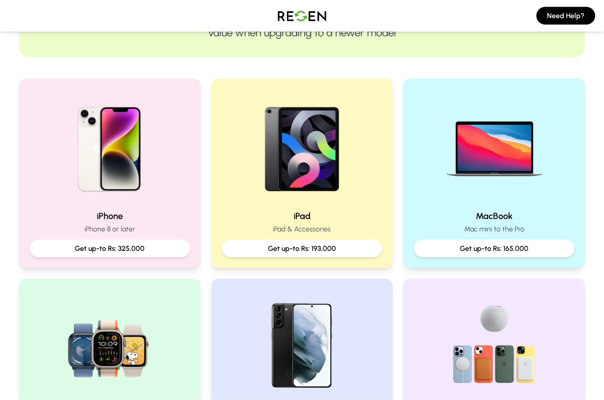
scroll to position [123, 0]
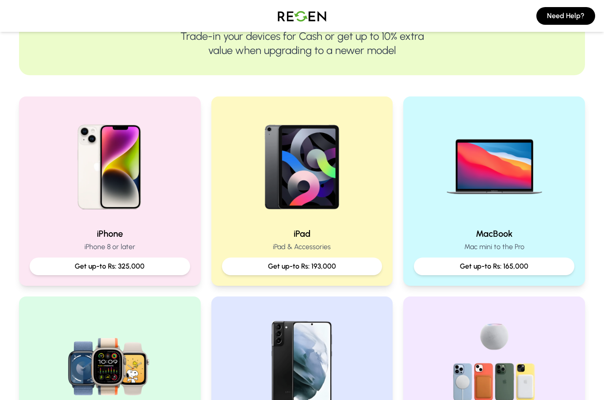
click at [171, 228] on div "iPhone iPhone 8 or later Get up-to Rs: 325,000" at bounding box center [110, 190] width 182 height 189
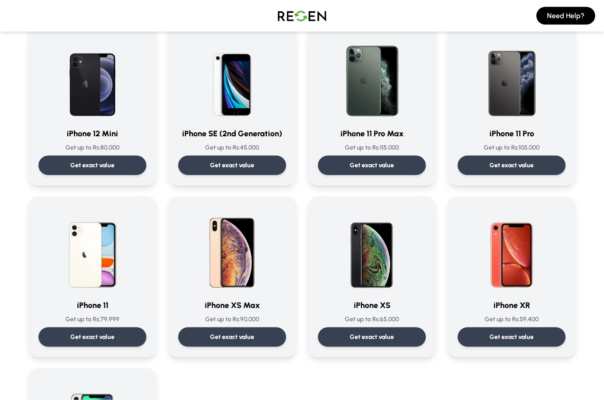
scroll to position [810, 0]
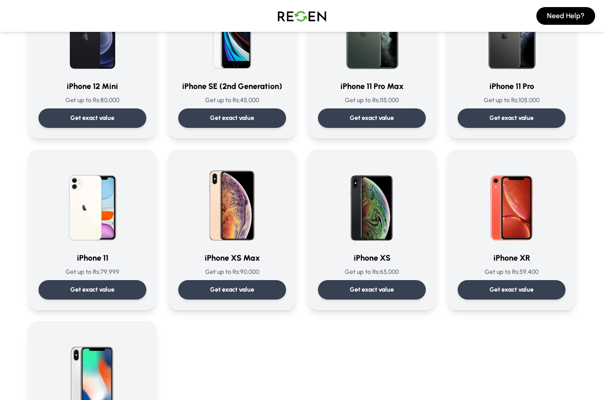
click at [245, 253] on h3 "iPhone XS Max" at bounding box center [232, 258] width 108 height 12
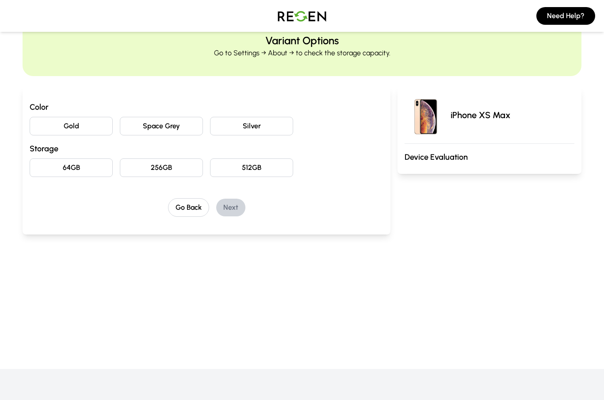
click at [78, 125] on button "Gold" at bounding box center [71, 126] width 83 height 19
click at [180, 176] on button "256GB" at bounding box center [161, 167] width 83 height 19
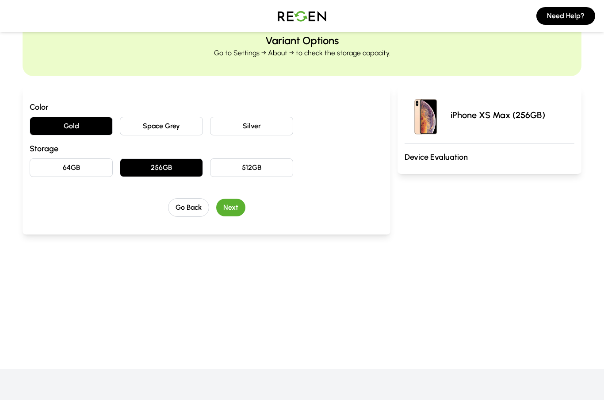
click at [238, 208] on button "Next" at bounding box center [230, 208] width 29 height 18
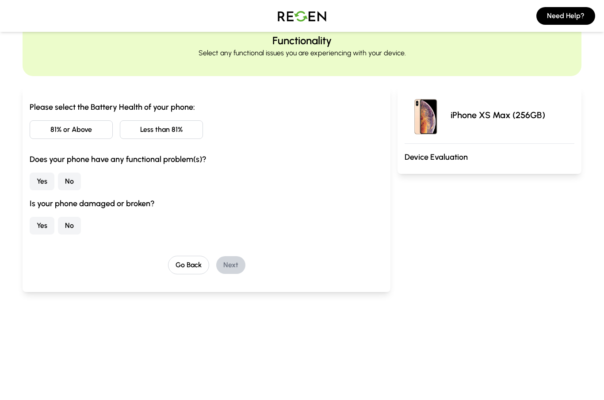
click at [190, 119] on div "Please select the Battery Health of your phone: 81% or Above Less than 81% Does…" at bounding box center [207, 168] width 354 height 134
click at [183, 128] on button "Less than 81%" at bounding box center [161, 129] width 83 height 19
click at [65, 180] on button "No" at bounding box center [69, 182] width 23 height 18
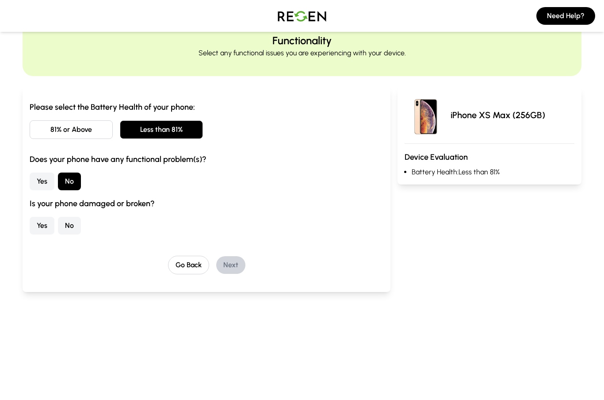
click at [67, 229] on button "No" at bounding box center [69, 226] width 23 height 18
click at [232, 270] on button "Next" at bounding box center [230, 265] width 29 height 18
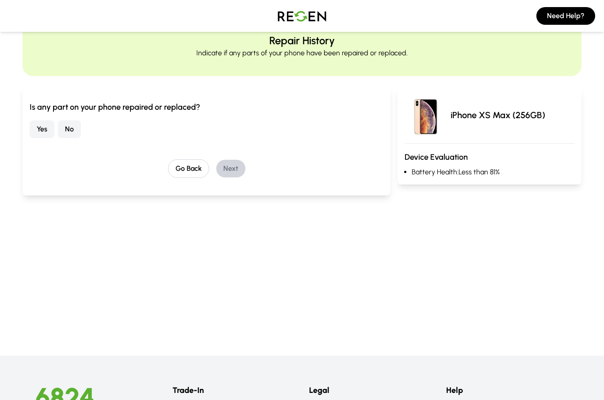
click at [73, 122] on button "No" at bounding box center [69, 129] width 23 height 18
click at [230, 166] on button "Next" at bounding box center [230, 169] width 29 height 18
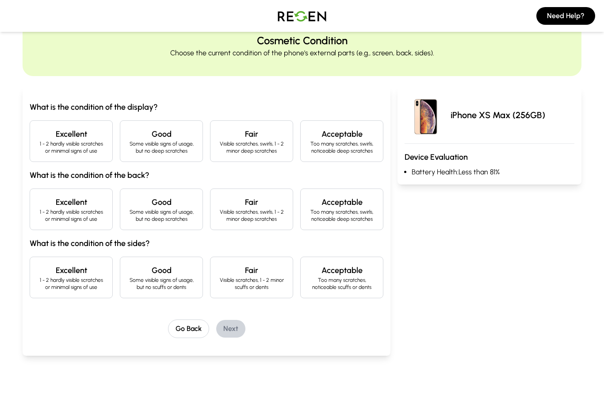
click at [100, 148] on p "1 - 2 hardly visible scratches or minimal signs of use" at bounding box center [71, 147] width 68 height 14
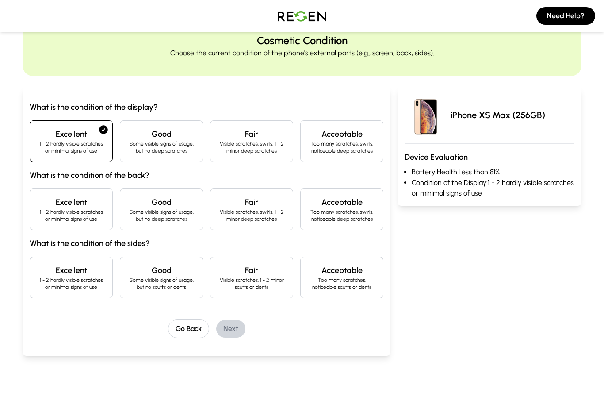
click at [90, 211] on p "1 - 2 hardly visible scratches or minimal signs of use" at bounding box center [71, 215] width 68 height 14
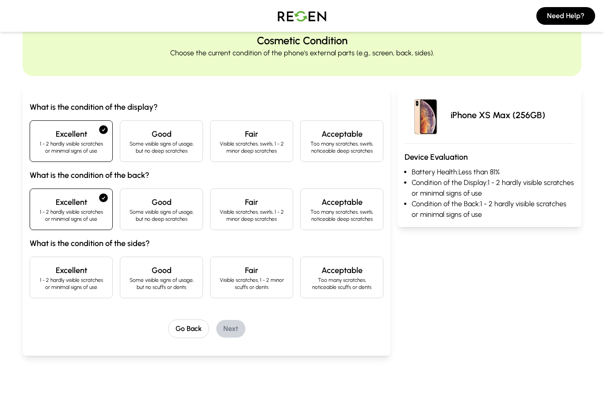
click at [76, 292] on div "Excellent 1 - 2 hardly visible scratches or minimal signs of use" at bounding box center [71, 278] width 83 height 42
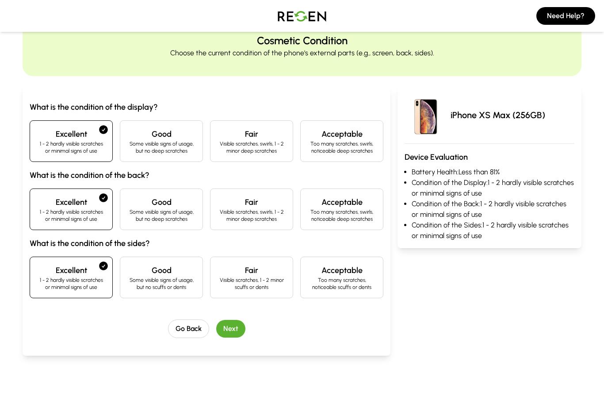
click at [239, 327] on button "Next" at bounding box center [230, 329] width 29 height 18
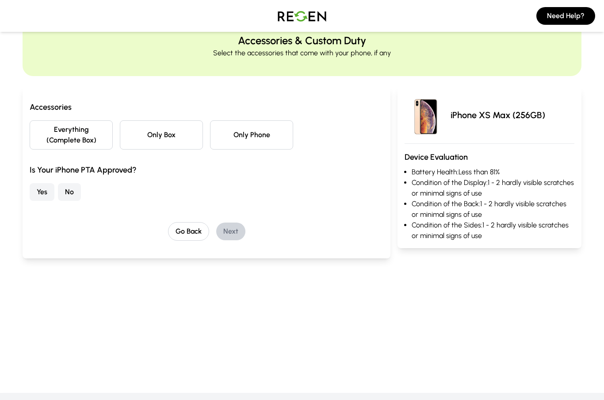
click at [94, 136] on button "Everything (Complete Box)" at bounding box center [71, 134] width 83 height 29
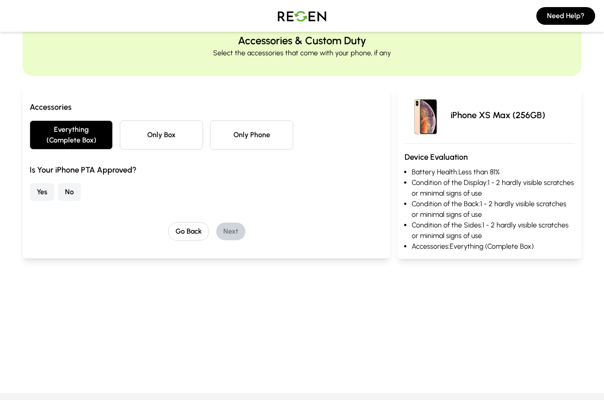
click at [174, 130] on button "Only Box" at bounding box center [161, 134] width 83 height 29
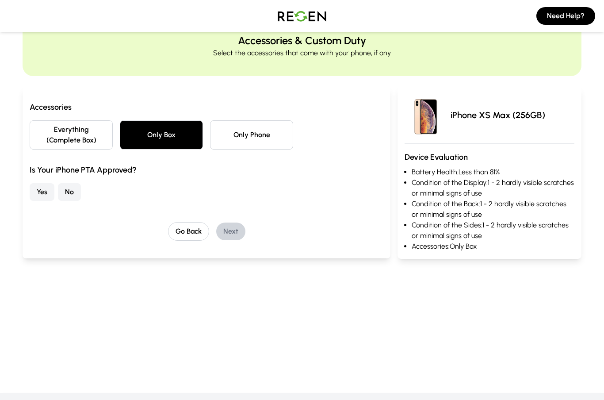
click at [39, 190] on button "Yes" at bounding box center [42, 192] width 25 height 18
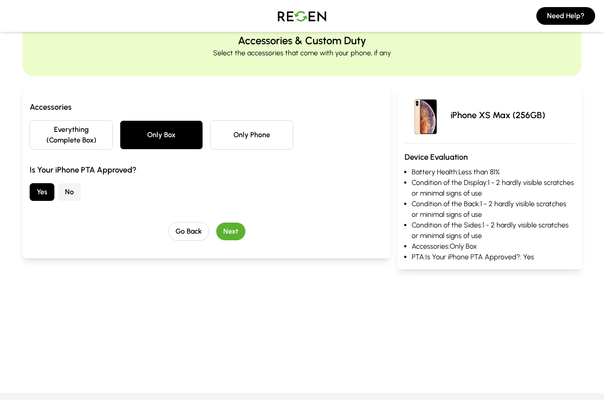
click at [235, 235] on button "Next" at bounding box center [230, 232] width 29 height 18
